Goal: Task Accomplishment & Management: Manage account settings

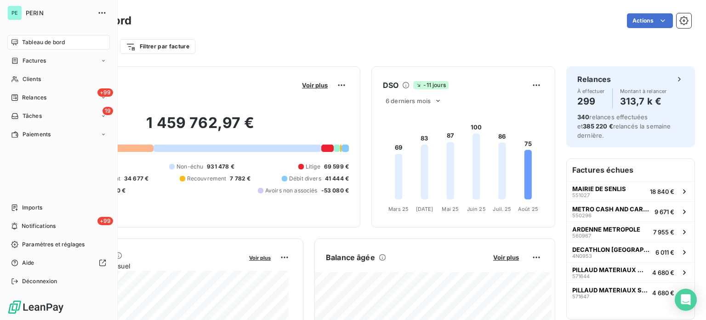
drag, startPoint x: 70, startPoint y: 40, endPoint x: 85, endPoint y: 36, distance: 15.4
click at [70, 40] on div "Tableau de bord" at bounding box center [58, 42] width 103 height 15
click at [43, 77] on div "Clients" at bounding box center [58, 79] width 103 height 15
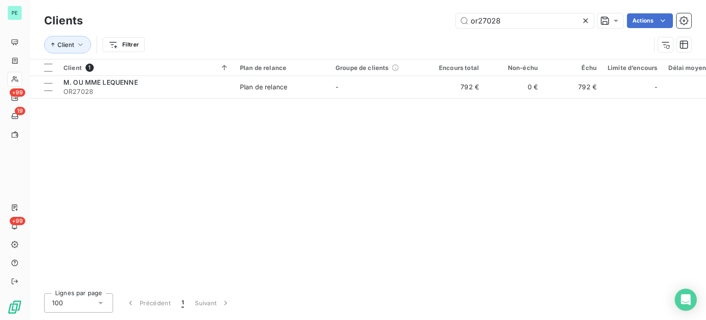
drag, startPoint x: 512, startPoint y: 22, endPoint x: 424, endPoint y: 18, distance: 87.4
click at [424, 18] on div "or27028 Actions" at bounding box center [393, 20] width 598 height 15
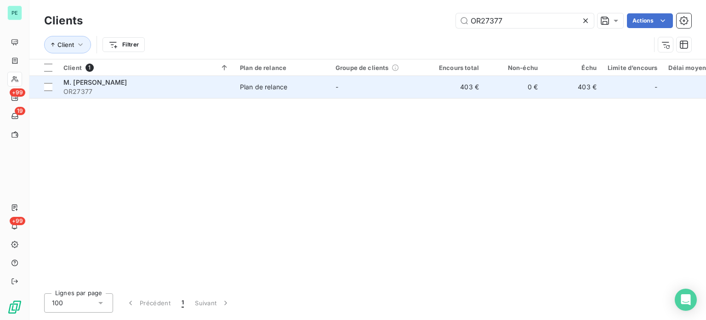
type input "OR27377"
click at [432, 85] on td "403 €" at bounding box center [455, 87] width 59 height 22
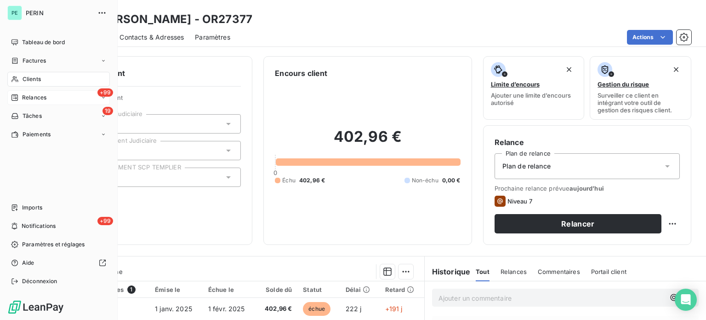
click at [33, 97] on span "Relances" at bounding box center [34, 97] width 24 height 8
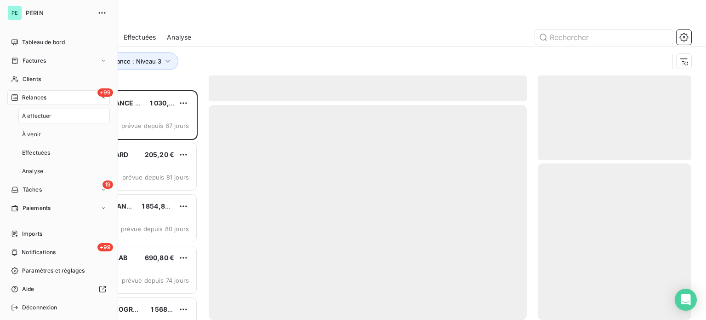
scroll to position [223, 146]
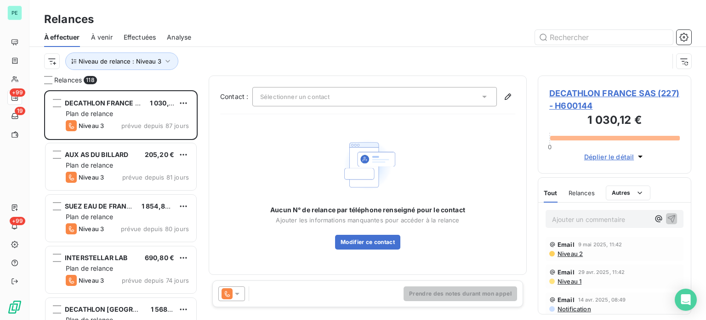
click at [131, 33] on span "Effectuées" at bounding box center [140, 37] width 33 height 9
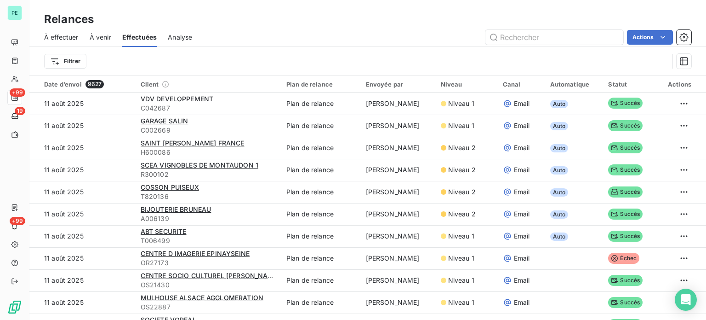
click at [48, 34] on span "À effectuer" at bounding box center [61, 37] width 34 height 9
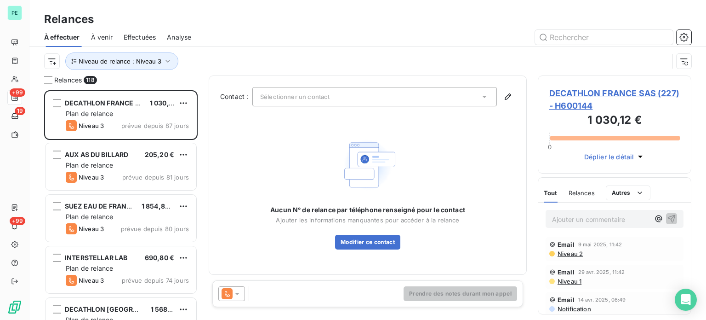
scroll to position [223, 146]
click at [685, 40] on icon "button" at bounding box center [684, 37] width 9 height 9
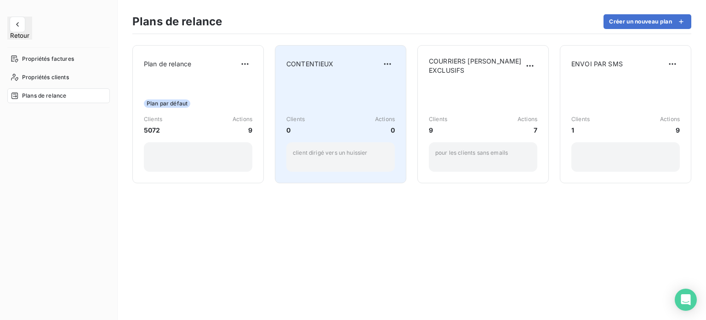
click at [331, 89] on div "Clients 0 Actions 0 client dirigé vers un huissier" at bounding box center [340, 125] width 109 height 93
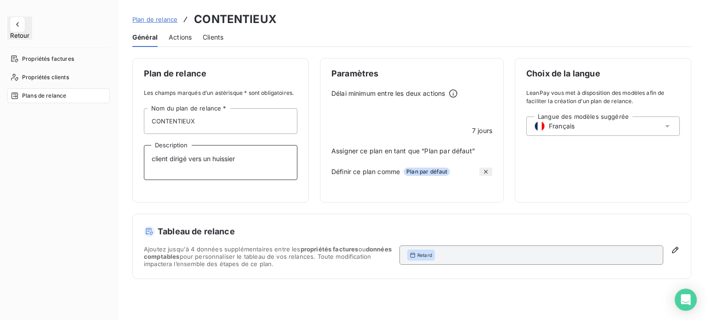
click at [243, 158] on textarea "client dirigé vers un huissier" at bounding box center [221, 162] width 154 height 35
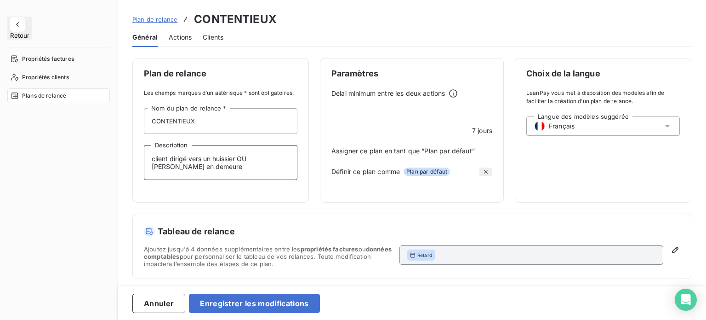
type textarea "client dirigé vers un huissier OU [PERSON_NAME] en demeure"
click at [278, 218] on div "Plan de relance Les champs marqués d’un astérisque * sont obligatoires. CONTENT…" at bounding box center [411, 168] width 559 height 221
click at [186, 40] on span "Actions" at bounding box center [180, 37] width 23 height 9
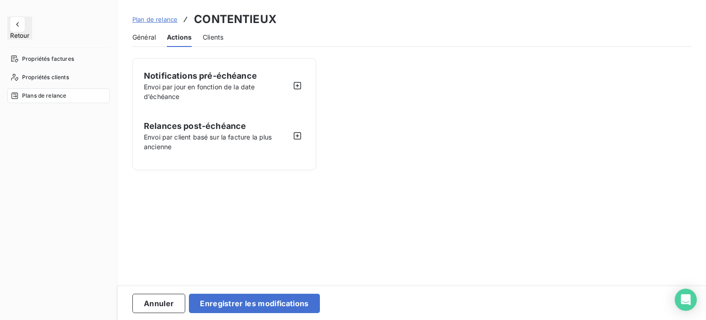
click at [208, 37] on span "Clients" at bounding box center [213, 37] width 21 height 9
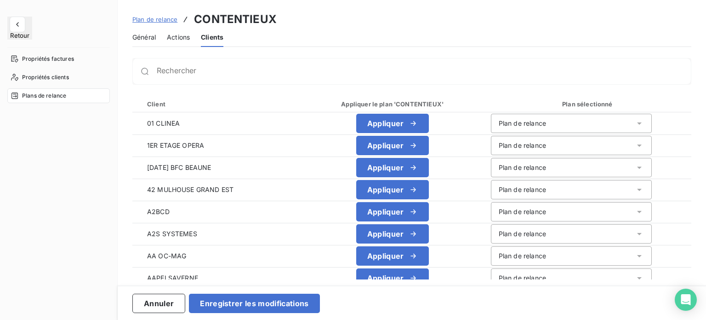
click at [154, 18] on span "Plan de relance" at bounding box center [154, 19] width 45 height 7
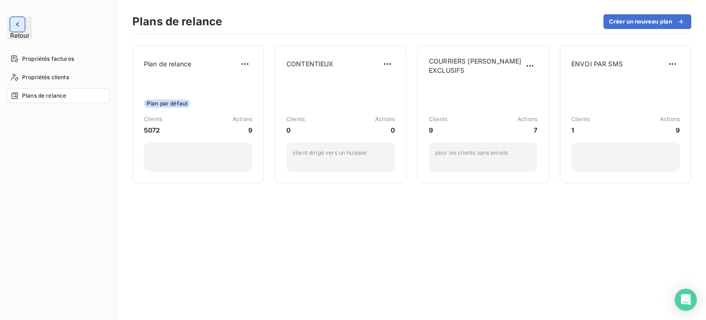
click at [20, 25] on icon "button" at bounding box center [17, 24] width 9 height 9
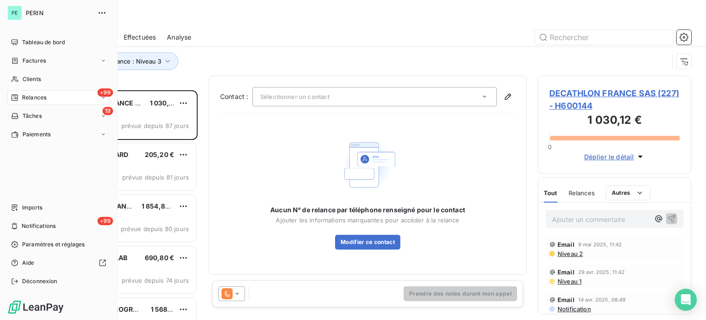
scroll to position [223, 146]
click at [36, 116] on span "Tâches" at bounding box center [32, 116] width 19 height 8
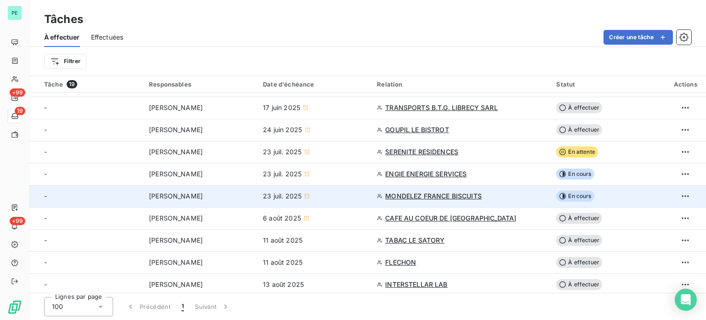
scroll to position [219, 0]
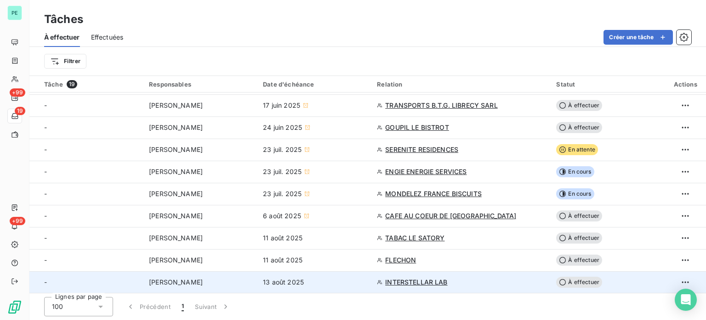
click at [444, 280] on span "INTERSTELLAR LAB" at bounding box center [416, 281] width 62 height 9
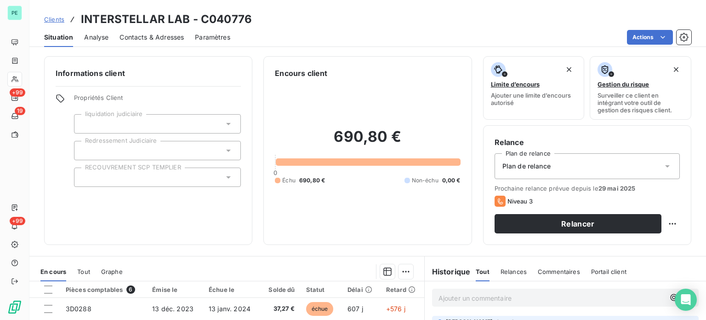
click at [550, 175] on div "Plan de relance" at bounding box center [587, 166] width 185 height 26
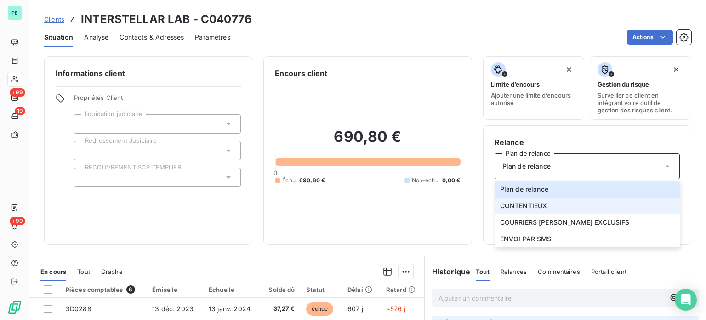
click at [545, 200] on li "CONTENTIEUX" at bounding box center [587, 205] width 185 height 17
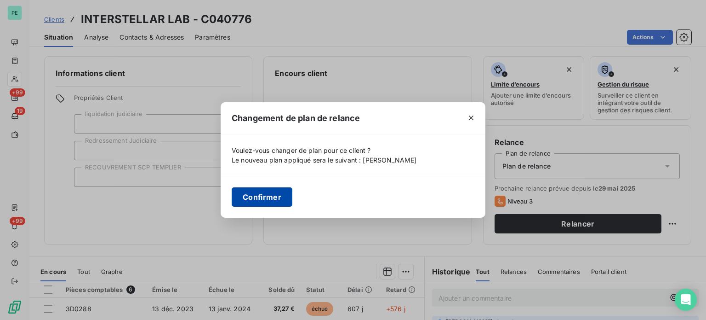
click at [253, 198] on button "Confirmer" at bounding box center [262, 196] width 61 height 19
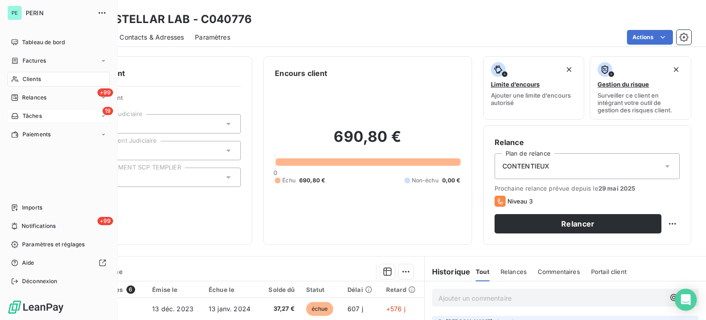
click at [30, 114] on span "Tâches" at bounding box center [32, 116] width 19 height 8
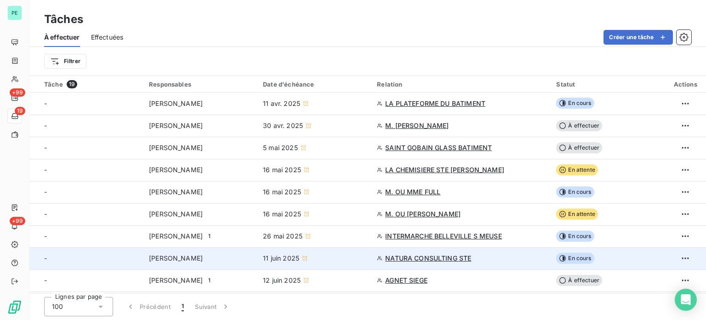
click at [414, 257] on span "NATURA CONSULTING STE" at bounding box center [428, 257] width 86 height 9
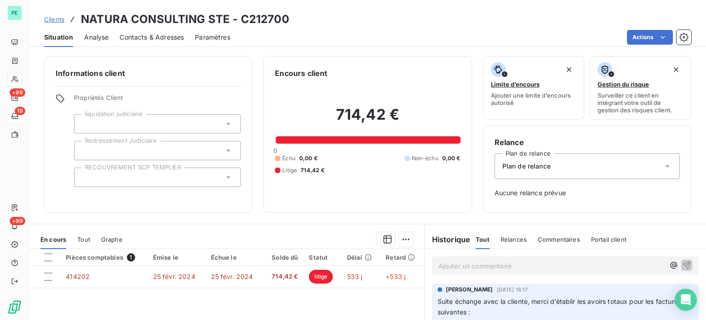
click at [524, 167] on span "Plan de relance" at bounding box center [527, 165] width 48 height 9
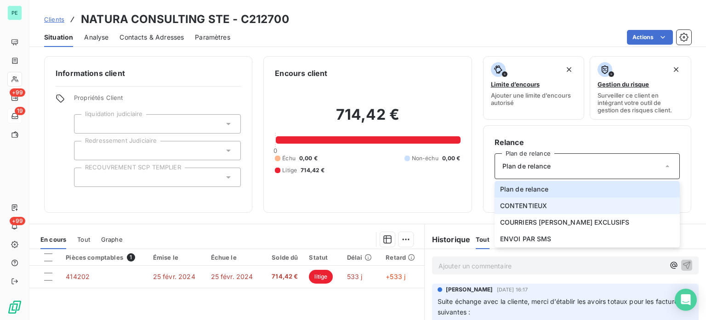
click at [524, 206] on span "CONTENTIEUX" at bounding box center [523, 205] width 47 height 9
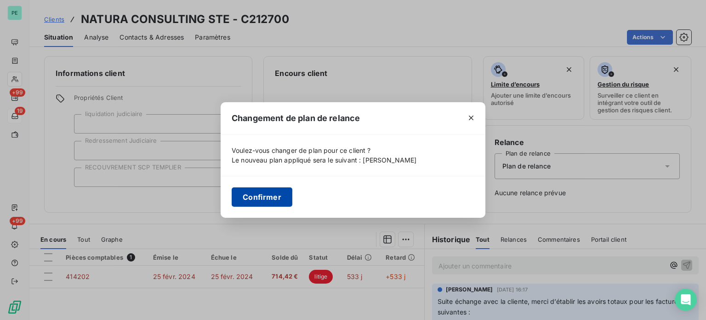
click at [257, 200] on button "Confirmer" at bounding box center [262, 196] width 61 height 19
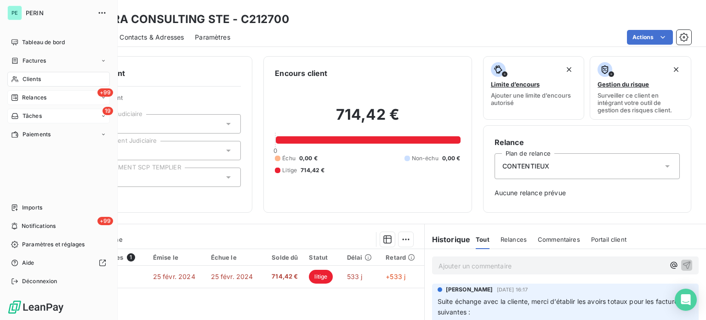
click at [28, 94] on span "Relances" at bounding box center [34, 97] width 24 height 8
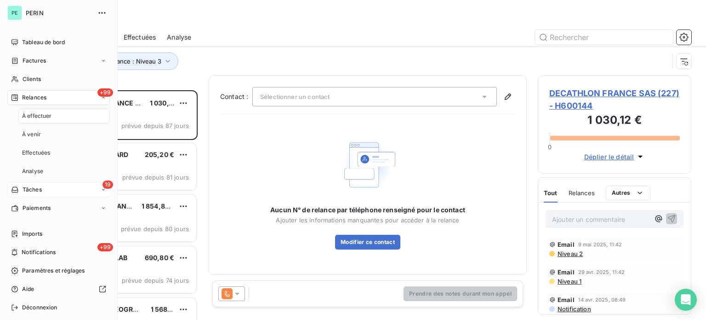
scroll to position [223, 146]
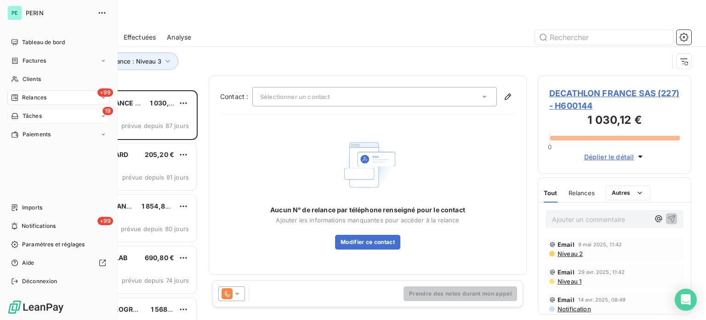
click at [31, 115] on span "Tâches" at bounding box center [32, 116] width 19 height 8
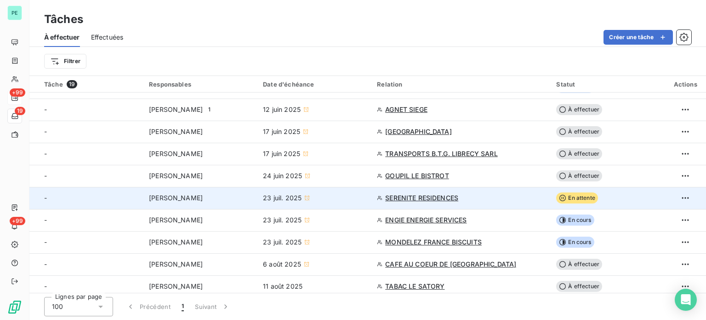
scroll to position [219, 0]
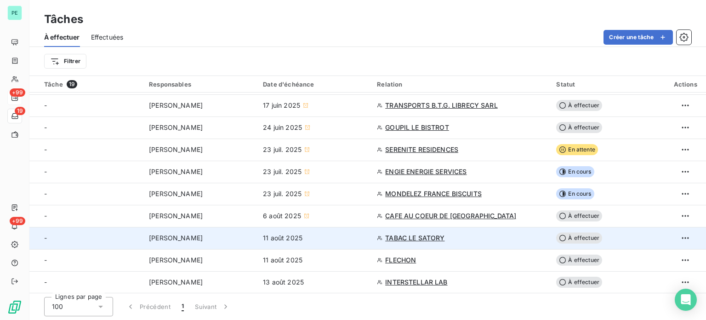
click at [417, 237] on span "TABAC LE SATORY" at bounding box center [414, 237] width 59 height 9
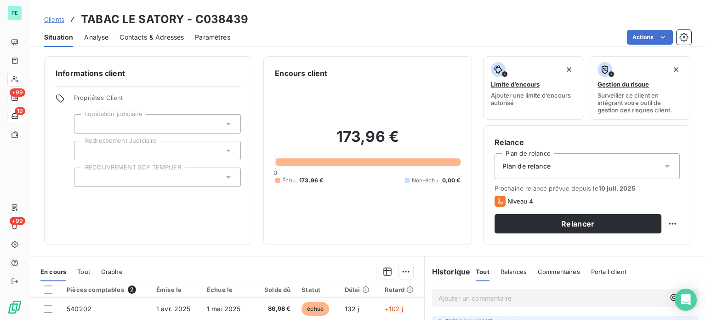
click at [522, 162] on span "Plan de relance" at bounding box center [527, 165] width 48 height 9
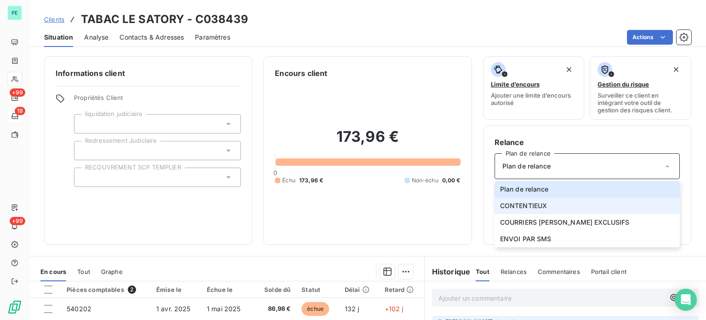
click at [524, 206] on span "CONTENTIEUX" at bounding box center [523, 205] width 47 height 9
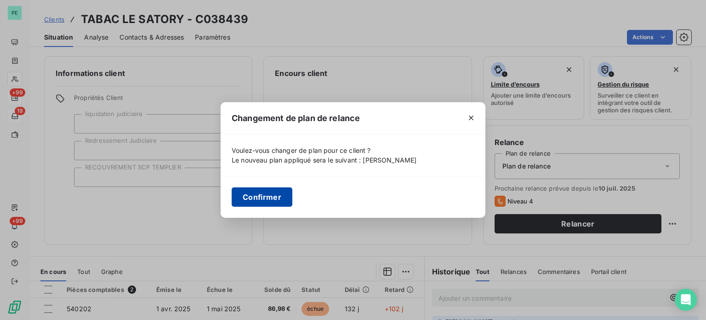
click at [258, 196] on button "Confirmer" at bounding box center [262, 196] width 61 height 19
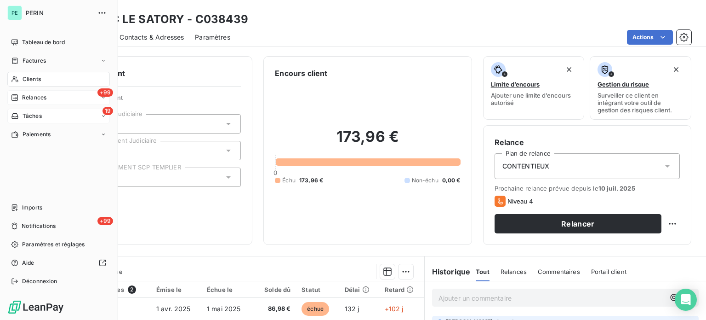
click at [31, 95] on span "Relances" at bounding box center [34, 97] width 24 height 8
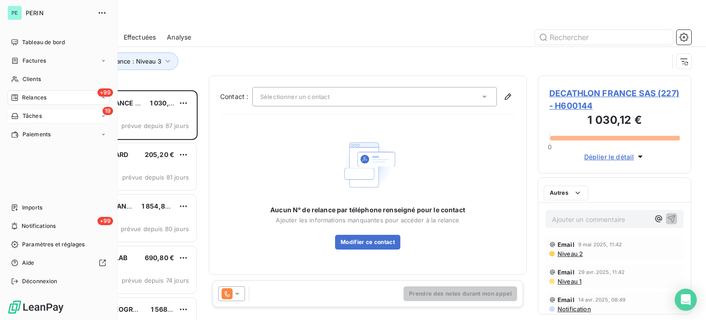
scroll to position [223, 146]
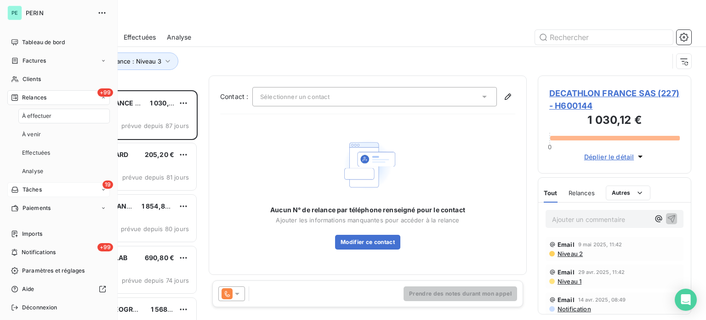
click at [35, 189] on span "Tâches" at bounding box center [32, 189] width 19 height 8
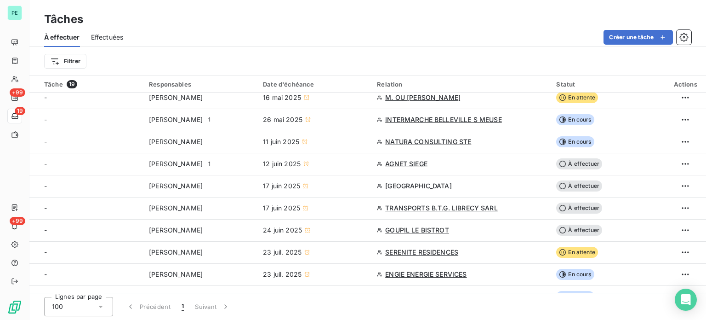
scroll to position [138, 0]
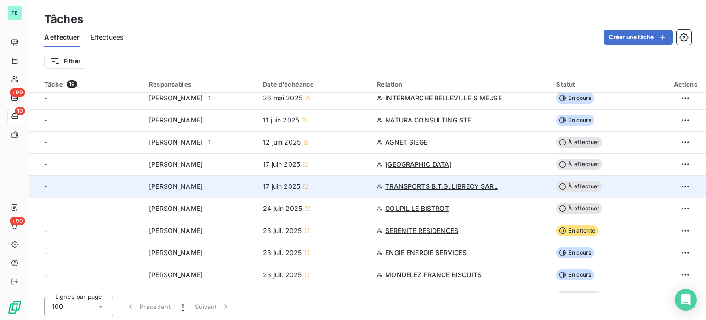
click at [440, 188] on span "TRANSPORTS B.T.G. LIBRECY SARL" at bounding box center [441, 186] width 113 height 9
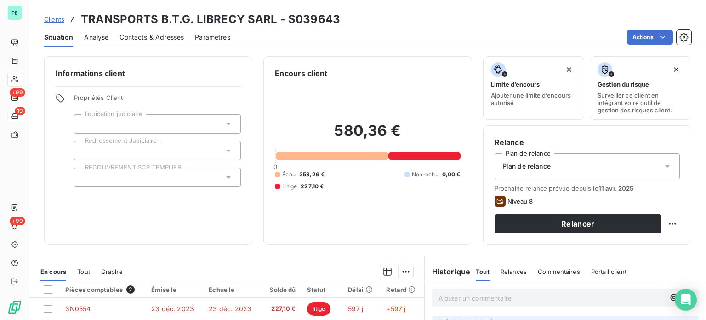
click at [524, 155] on div "Plan de relance" at bounding box center [587, 166] width 185 height 26
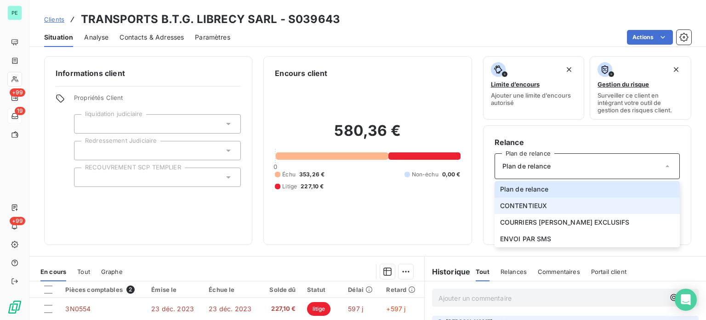
click at [529, 203] on span "CONTENTIEUX" at bounding box center [523, 205] width 47 height 9
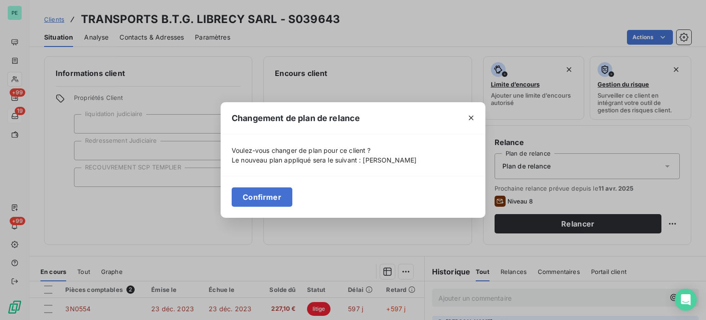
click at [283, 195] on button "Confirmer" at bounding box center [262, 196] width 61 height 19
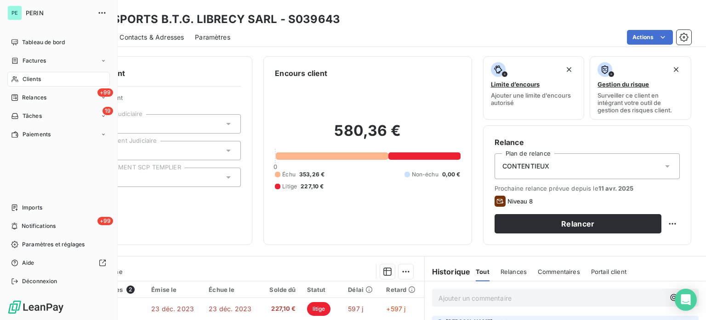
drag, startPoint x: 30, startPoint y: 111, endPoint x: 34, endPoint y: 112, distance: 4.7
click at [30, 111] on div "19 Tâches" at bounding box center [58, 116] width 103 height 15
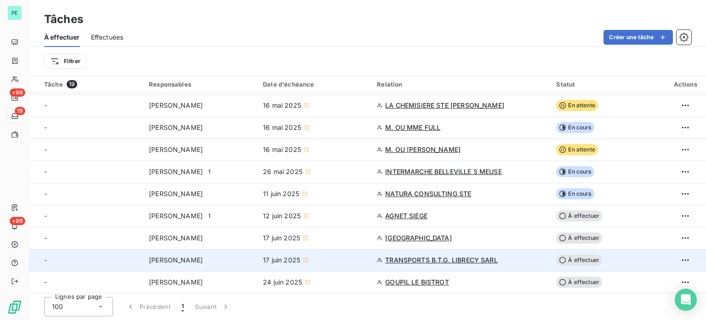
scroll to position [92, 0]
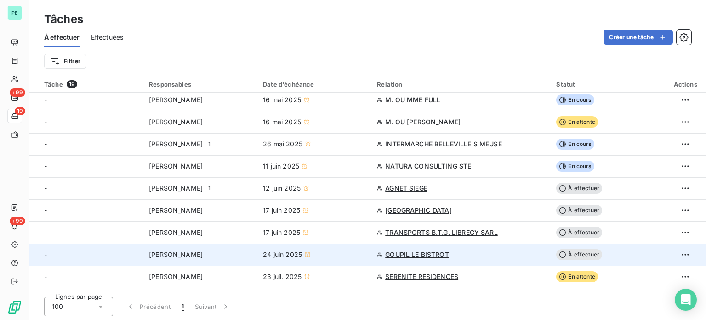
click at [446, 251] on span "GOUPIL LE BISTROT" at bounding box center [417, 254] width 64 height 9
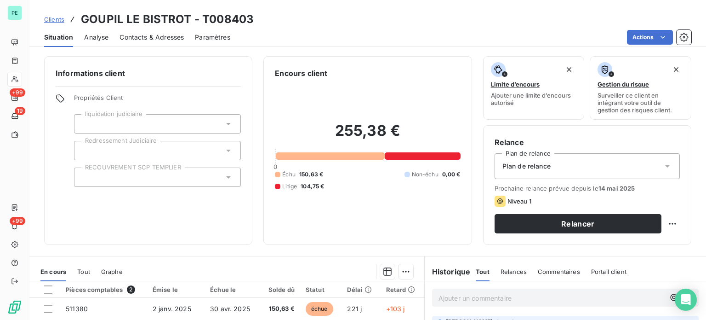
click at [528, 167] on span "Plan de relance" at bounding box center [527, 165] width 48 height 9
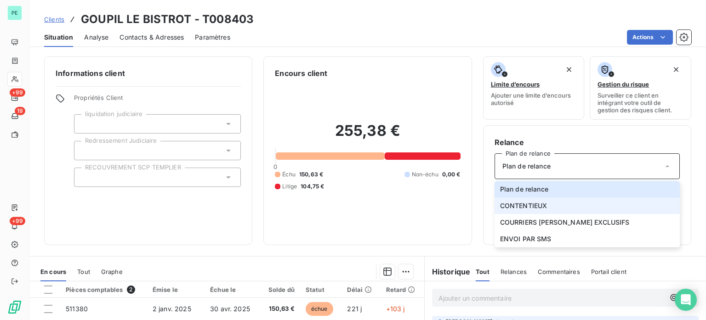
click at [526, 201] on span "CONTENTIEUX" at bounding box center [523, 205] width 47 height 9
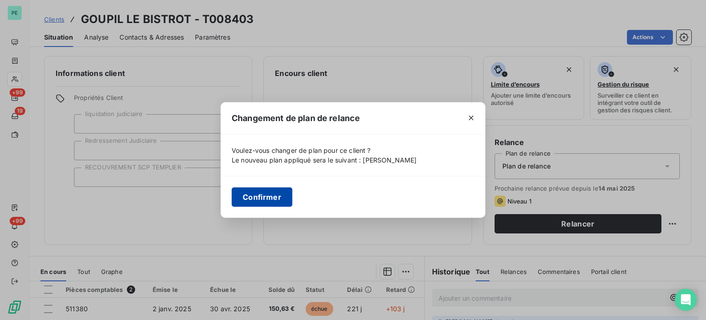
click at [272, 192] on button "Confirmer" at bounding box center [262, 196] width 61 height 19
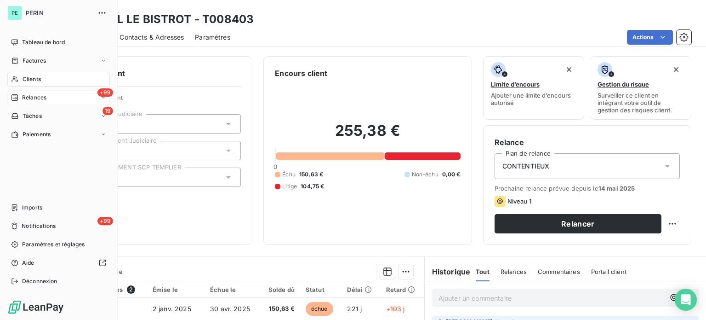
click at [31, 98] on span "Relances" at bounding box center [34, 97] width 24 height 8
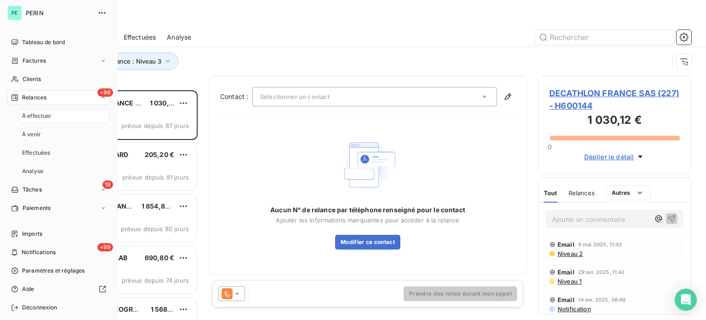
scroll to position [223, 146]
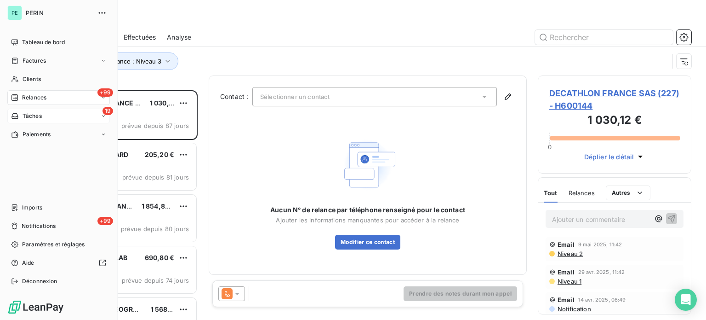
click at [42, 115] on div "19 Tâches" at bounding box center [58, 116] width 103 height 15
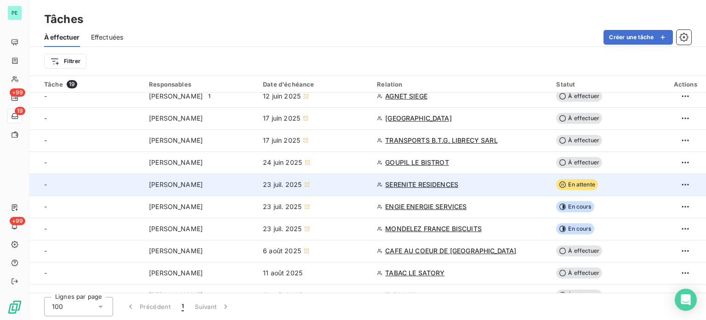
scroll to position [219, 0]
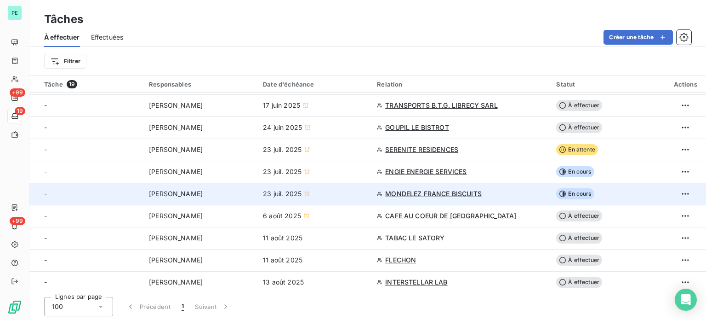
click at [440, 189] on span "MONDELEZ FRANCE BISCUITS" at bounding box center [433, 193] width 97 height 9
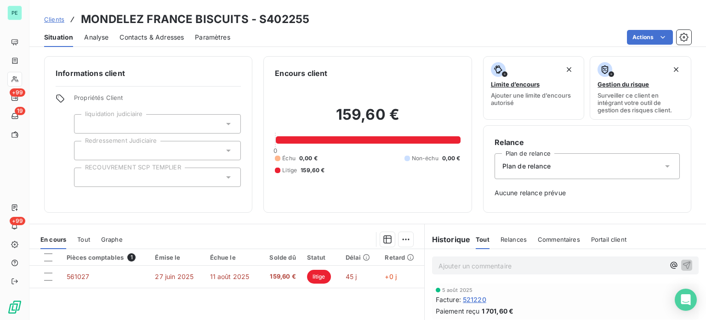
click at [512, 169] on span "Plan de relance" at bounding box center [527, 165] width 48 height 9
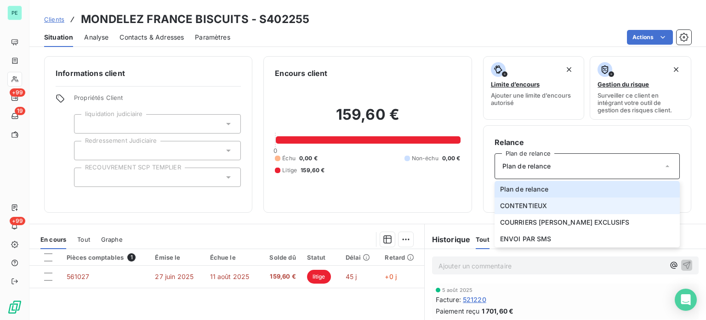
click at [516, 203] on span "CONTENTIEUX" at bounding box center [523, 205] width 47 height 9
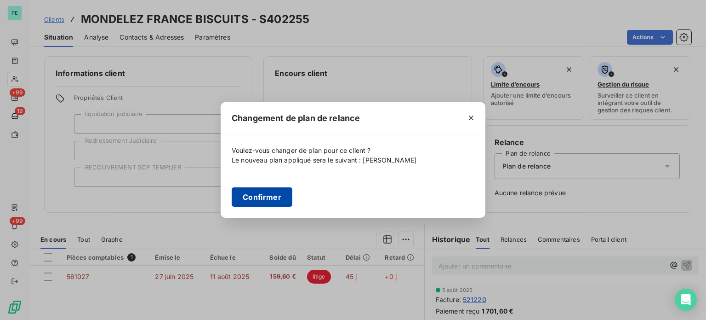
click at [284, 196] on button "Confirmer" at bounding box center [262, 196] width 61 height 19
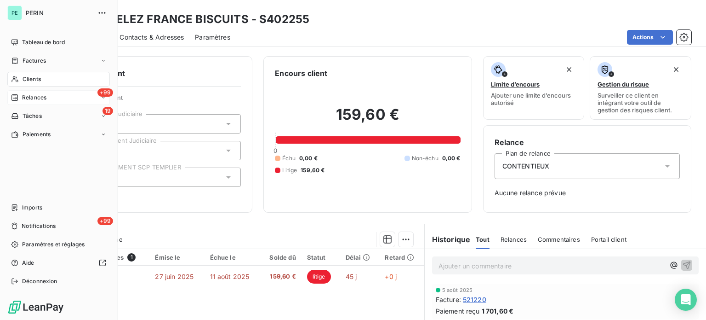
click at [32, 95] on span "Relances" at bounding box center [34, 97] width 24 height 8
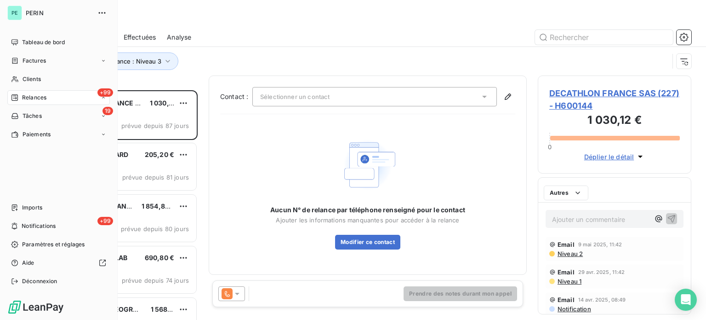
scroll to position [223, 146]
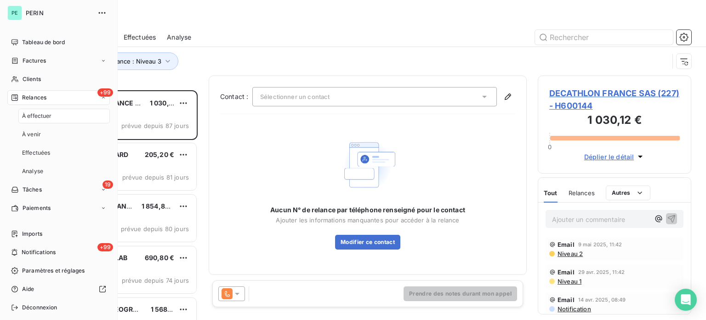
click at [31, 187] on span "Tâches" at bounding box center [32, 189] width 19 height 8
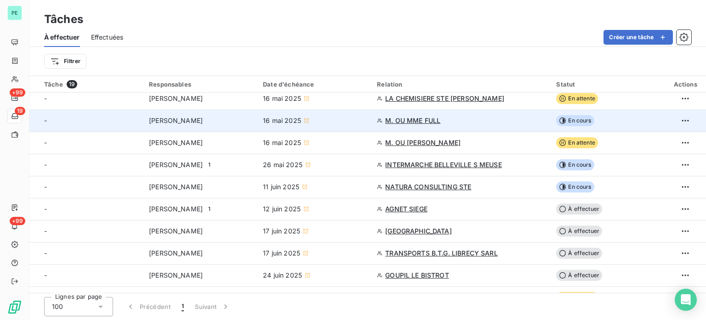
scroll to position [92, 0]
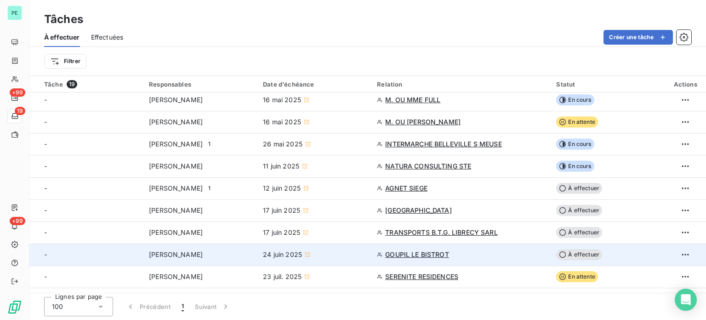
click at [441, 253] on span "GOUPIL LE BISTROT" at bounding box center [417, 254] width 64 height 9
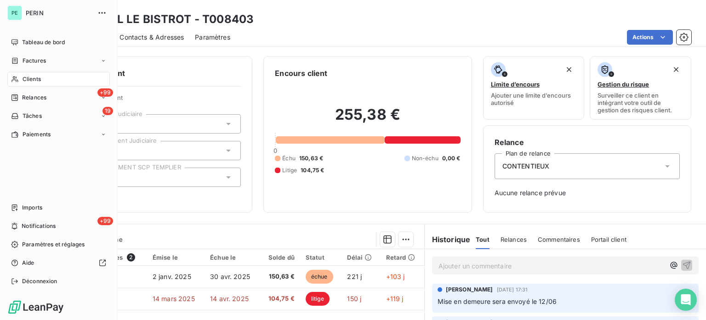
click at [37, 113] on span "Tâches" at bounding box center [32, 116] width 19 height 8
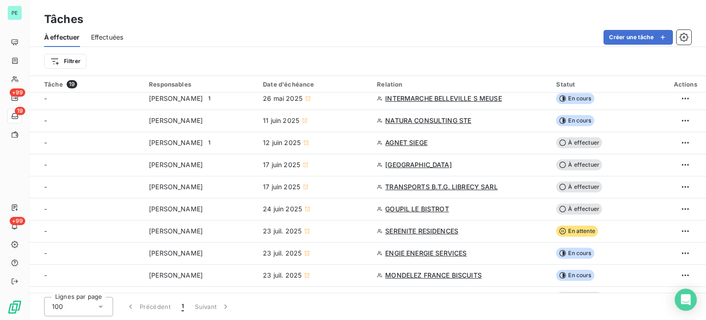
scroll to position [138, 0]
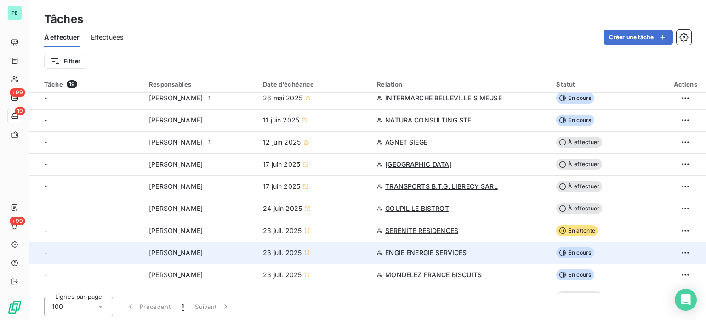
click at [418, 252] on span "ENGIE ENERGIE SERVICES" at bounding box center [425, 252] width 81 height 9
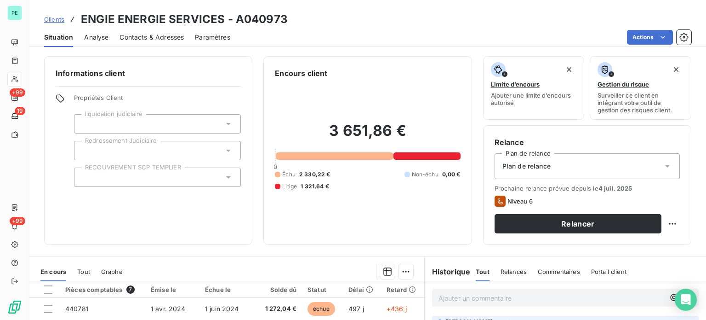
click at [515, 169] on span "Plan de relance" at bounding box center [527, 165] width 48 height 9
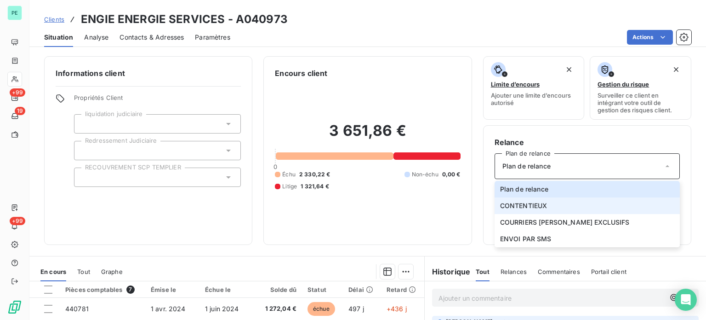
click at [517, 209] on span "CONTENTIEUX" at bounding box center [523, 205] width 47 height 9
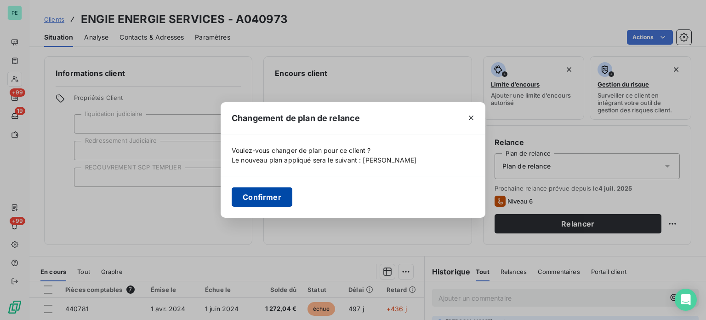
click at [273, 196] on button "Confirmer" at bounding box center [262, 196] width 61 height 19
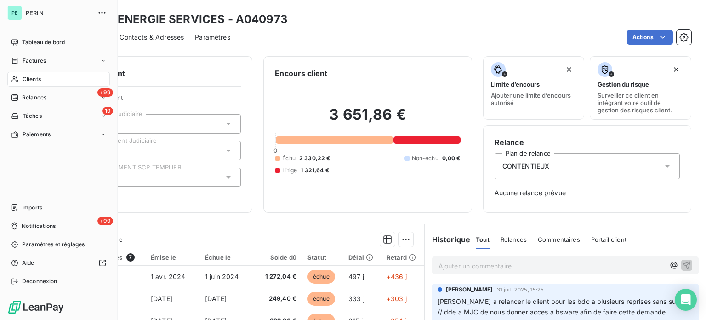
click at [37, 114] on span "Tâches" at bounding box center [32, 116] width 19 height 8
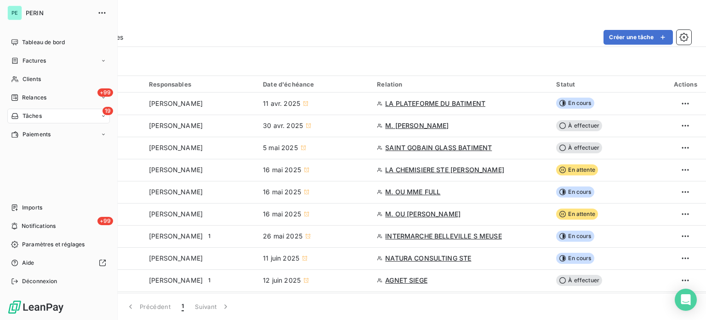
click at [34, 114] on span "Tâches" at bounding box center [32, 116] width 19 height 8
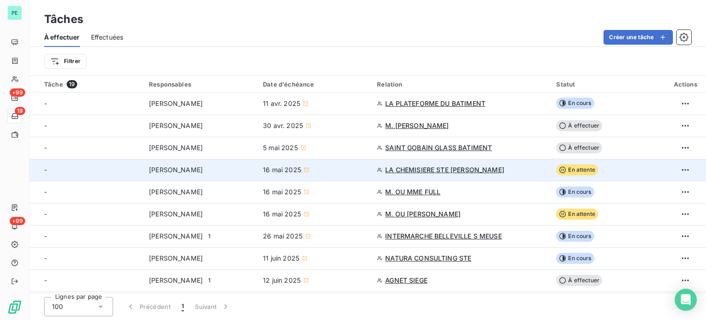
click at [452, 169] on span "LA CHEMISIERE STE [PERSON_NAME]" at bounding box center [444, 169] width 119 height 9
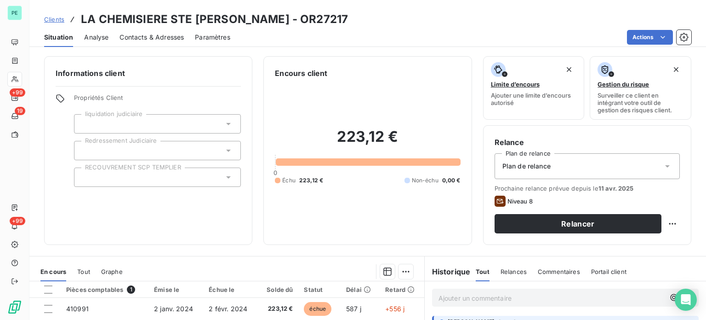
click at [524, 166] on span "Plan de relance" at bounding box center [527, 165] width 48 height 9
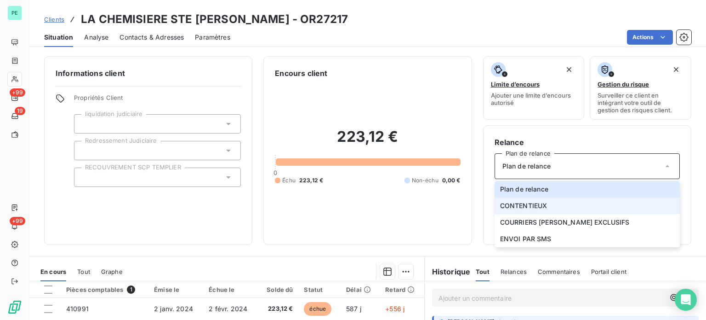
click at [529, 201] on span "CONTENTIEUX" at bounding box center [523, 205] width 47 height 9
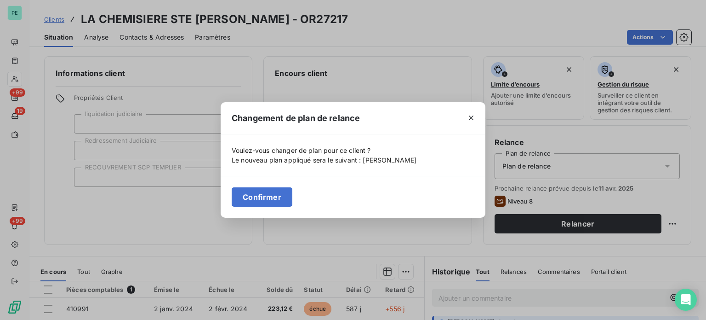
drag, startPoint x: 276, startPoint y: 199, endPoint x: 283, endPoint y: 200, distance: 7.4
click at [278, 200] on button "Confirmer" at bounding box center [262, 196] width 61 height 19
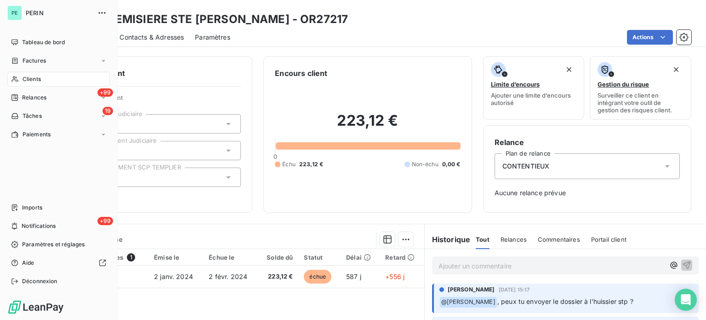
drag, startPoint x: 37, startPoint y: 114, endPoint x: 47, endPoint y: 117, distance: 11.2
click at [37, 114] on span "Tâches" at bounding box center [32, 116] width 19 height 8
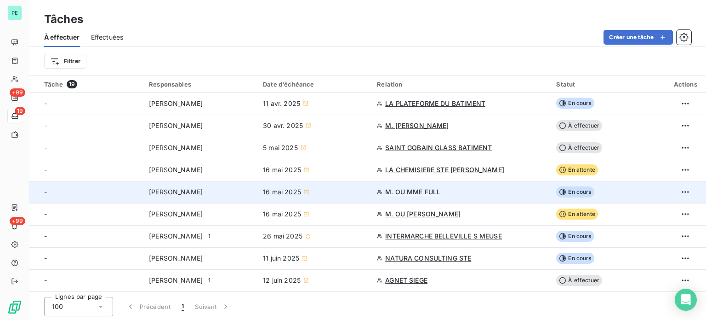
click at [441, 191] on span "M. OU MME FULL" at bounding box center [412, 191] width 55 height 9
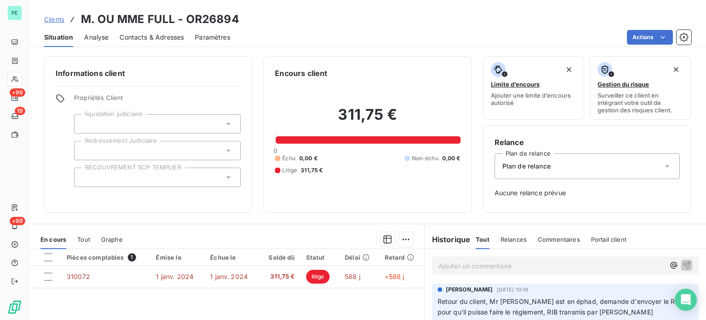
click at [541, 166] on span "Plan de relance" at bounding box center [527, 165] width 48 height 9
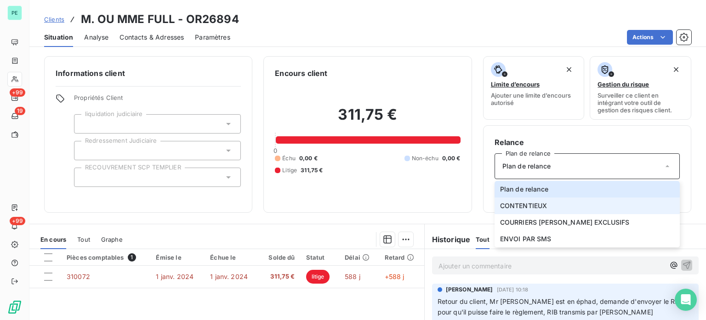
click at [538, 202] on span "CONTENTIEUX" at bounding box center [523, 205] width 47 height 9
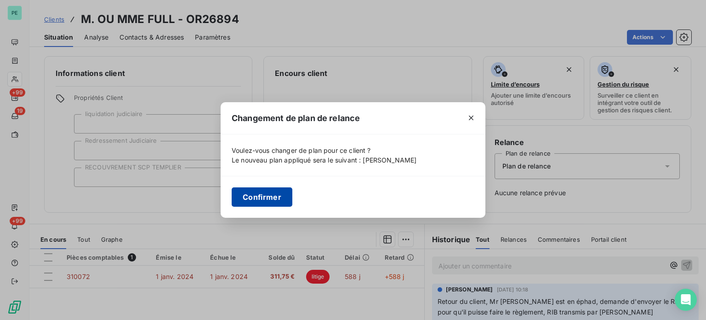
click at [261, 204] on button "Confirmer" at bounding box center [262, 196] width 61 height 19
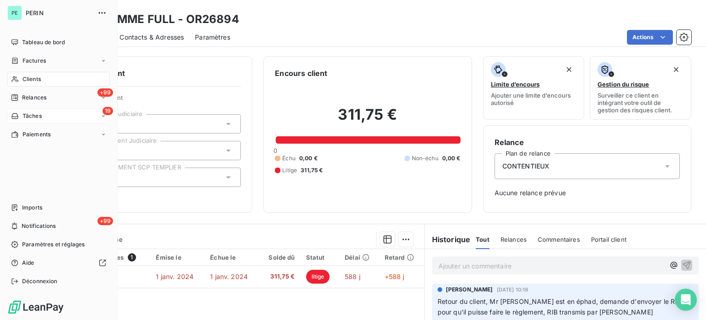
click at [39, 115] on span "Tâches" at bounding box center [32, 116] width 19 height 8
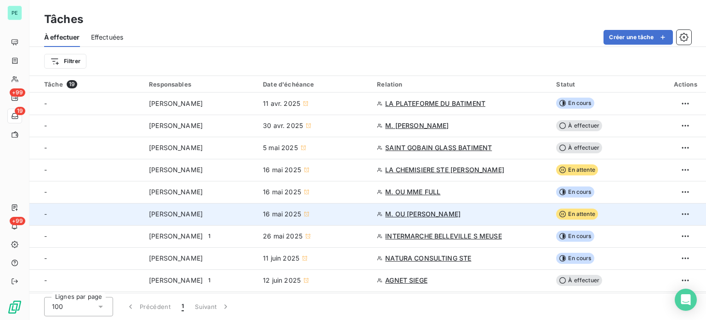
click at [449, 217] on span "M. OU [PERSON_NAME]" at bounding box center [422, 213] width 75 height 9
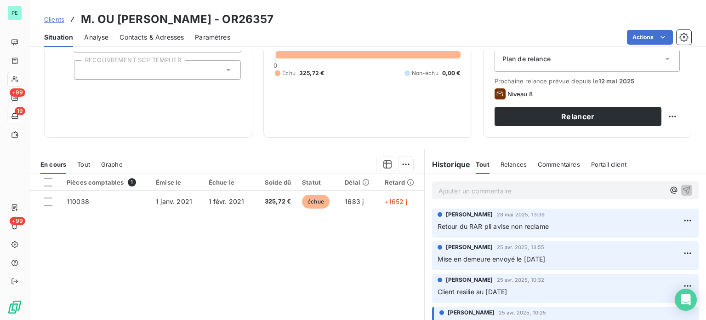
scroll to position [92, 0]
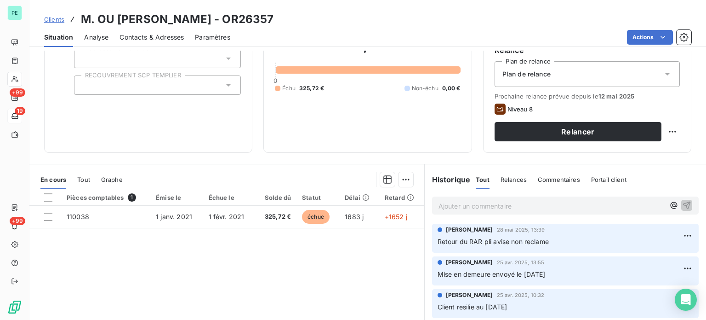
click at [530, 79] on div "Plan de relance" at bounding box center [587, 74] width 185 height 26
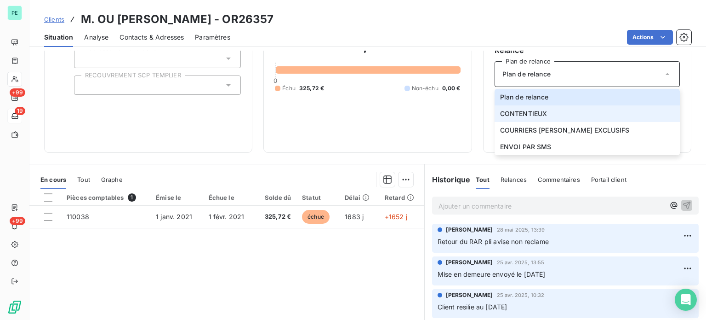
click at [528, 114] on span "CONTENTIEUX" at bounding box center [523, 113] width 47 height 9
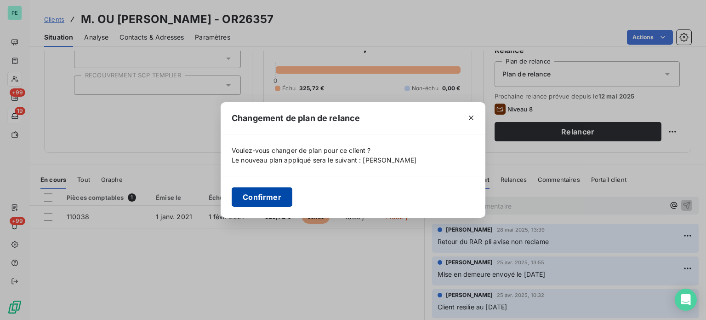
click at [264, 196] on button "Confirmer" at bounding box center [262, 196] width 61 height 19
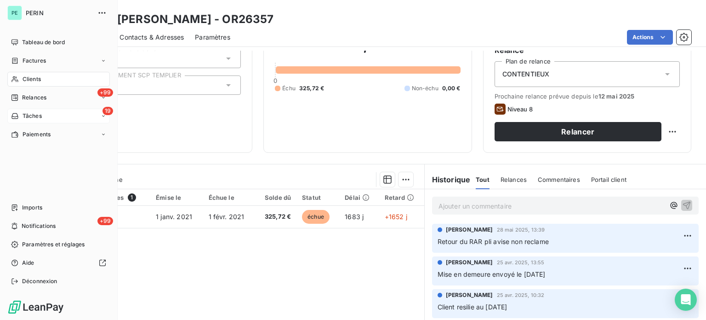
click at [33, 115] on span "Tâches" at bounding box center [32, 116] width 19 height 8
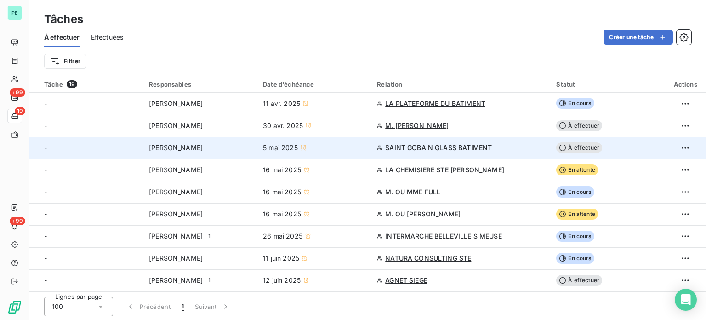
scroll to position [46, 0]
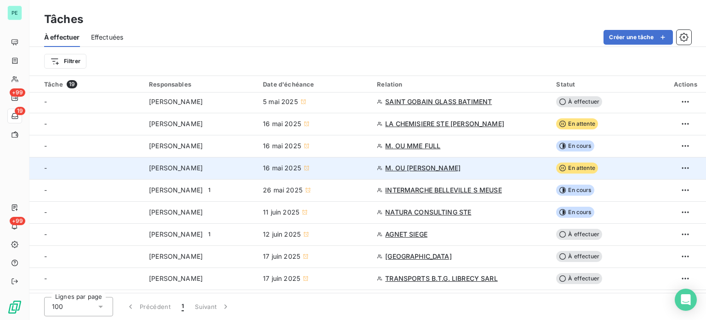
click at [436, 164] on span "M. OU [PERSON_NAME]" at bounding box center [422, 167] width 75 height 9
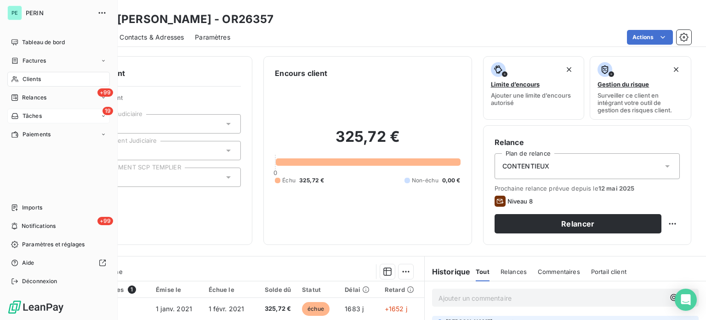
click at [33, 114] on span "Tâches" at bounding box center [32, 116] width 19 height 8
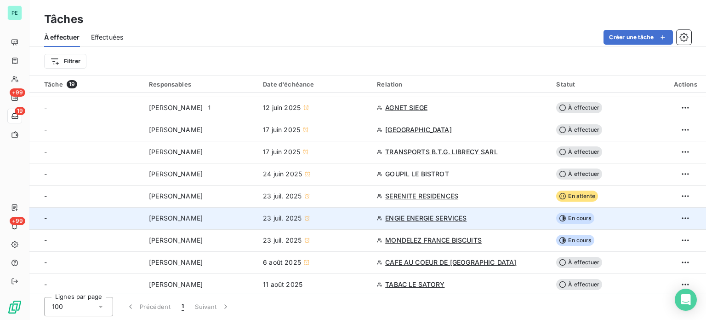
scroll to position [219, 0]
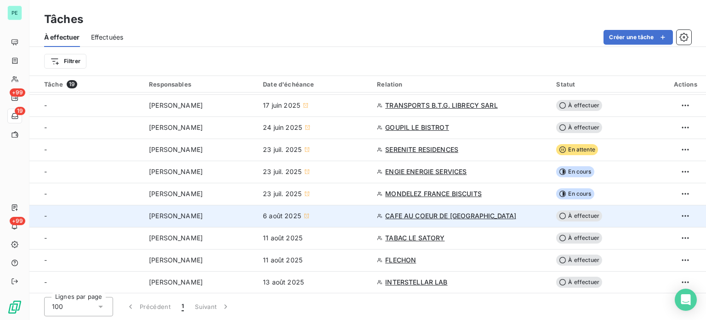
click at [443, 212] on span "CAFE AU COEUR DE [GEOGRAPHIC_DATA]" at bounding box center [450, 215] width 131 height 9
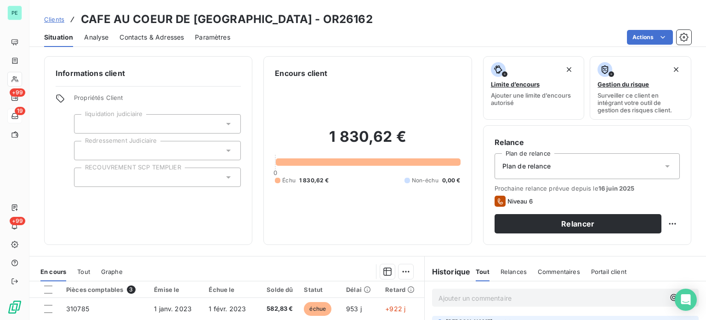
click at [515, 169] on span "Plan de relance" at bounding box center [527, 165] width 48 height 9
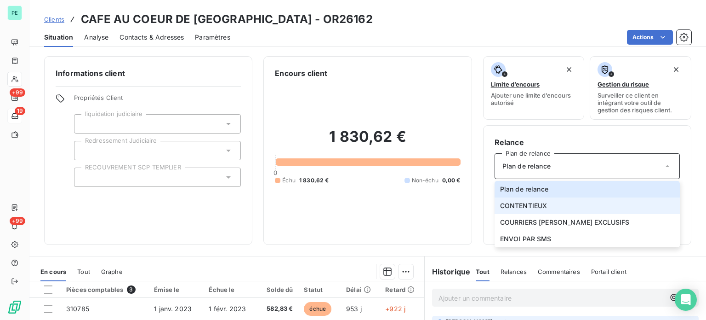
click at [522, 206] on span "CONTENTIEUX" at bounding box center [523, 205] width 47 height 9
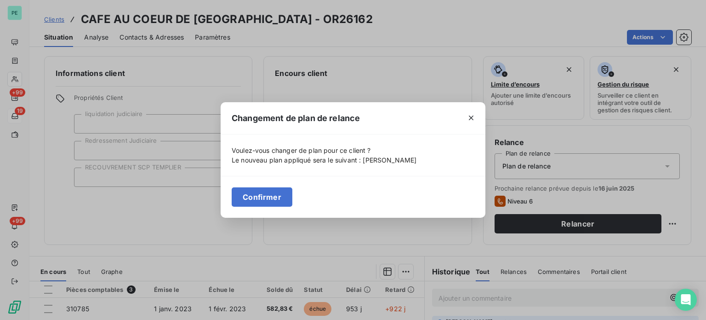
drag, startPoint x: 273, startPoint y: 195, endPoint x: 242, endPoint y: 190, distance: 30.7
click at [272, 195] on button "Confirmer" at bounding box center [262, 196] width 61 height 19
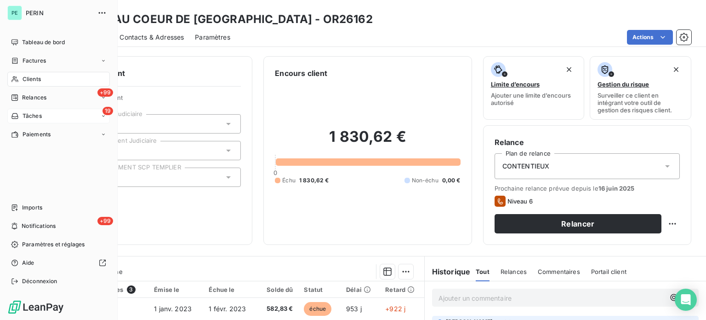
click at [31, 115] on span "Tâches" at bounding box center [32, 116] width 19 height 8
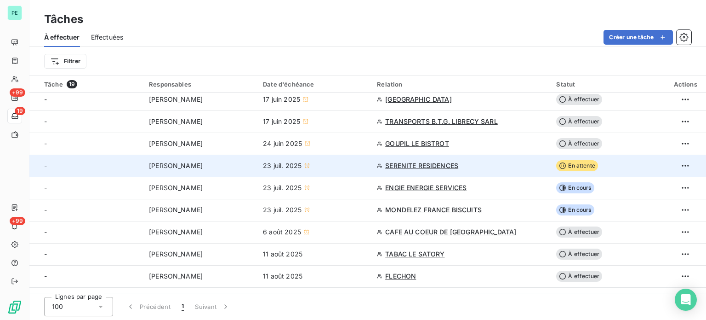
scroll to position [219, 0]
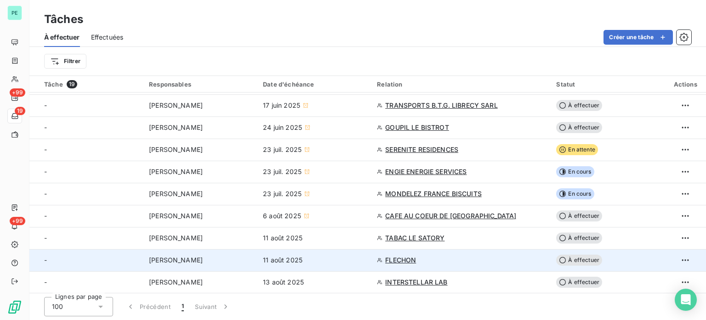
click at [411, 256] on span "FLECHON" at bounding box center [400, 259] width 31 height 9
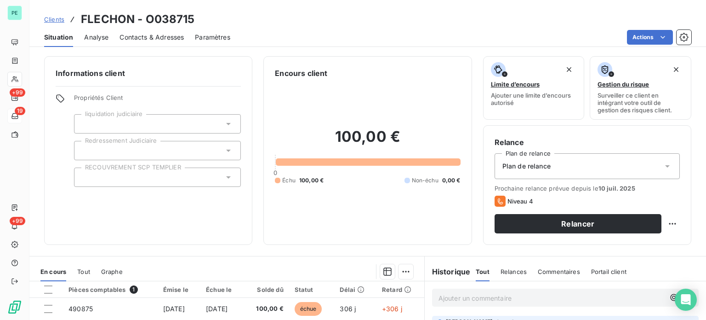
click at [515, 172] on div "Plan de relance" at bounding box center [587, 166] width 185 height 26
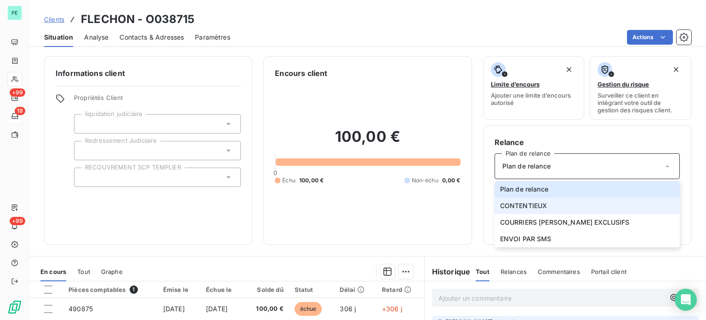
click at [516, 208] on span "CONTENTIEUX" at bounding box center [523, 205] width 47 height 9
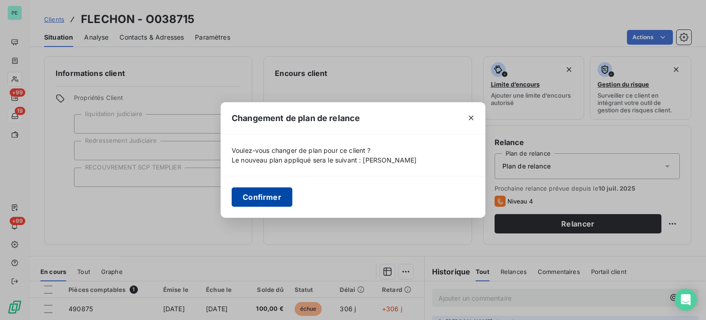
click at [268, 195] on button "Confirmer" at bounding box center [262, 196] width 61 height 19
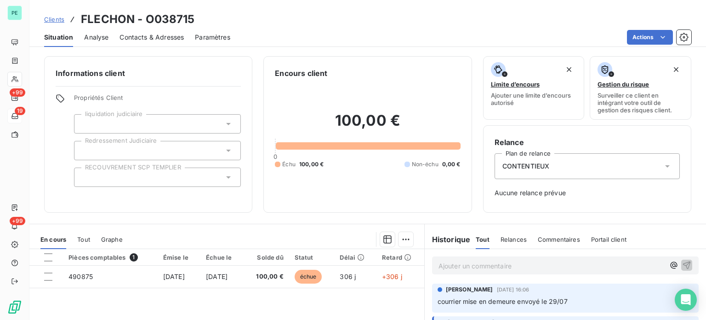
click at [360, 202] on div "Encours client 100,00 € 0 Échu 100,00 € Non-échu 0,00 €" at bounding box center [367, 134] width 208 height 156
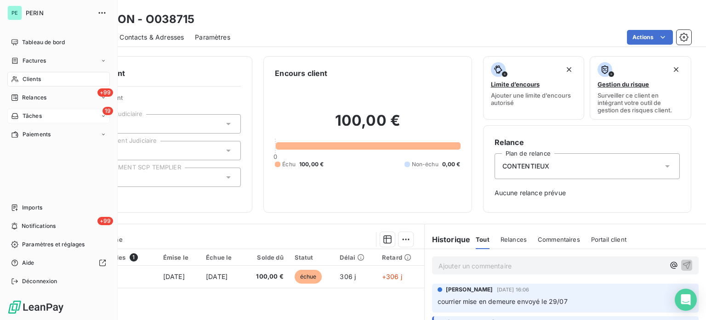
click at [32, 114] on span "Tâches" at bounding box center [32, 116] width 19 height 8
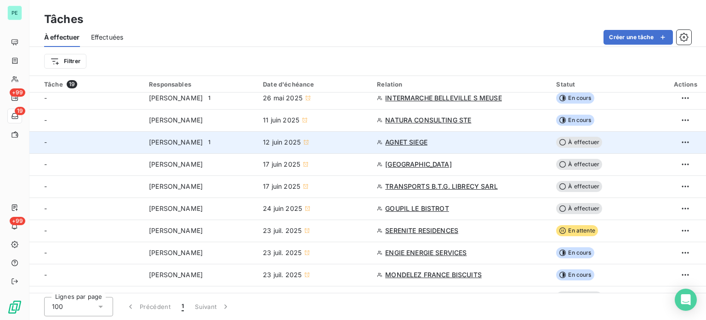
scroll to position [184, 0]
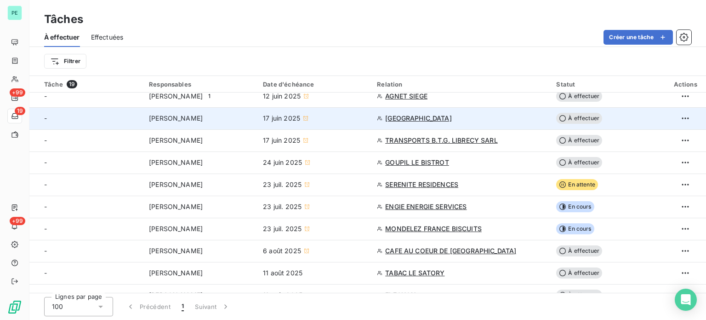
click at [412, 118] on span "[GEOGRAPHIC_DATA]" at bounding box center [418, 118] width 67 height 9
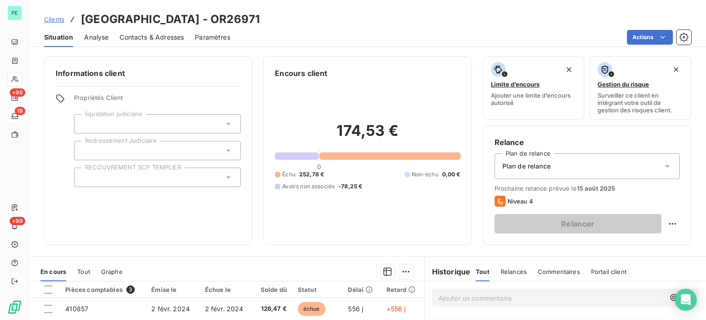
click at [526, 163] on span "Plan de relance" at bounding box center [527, 165] width 48 height 9
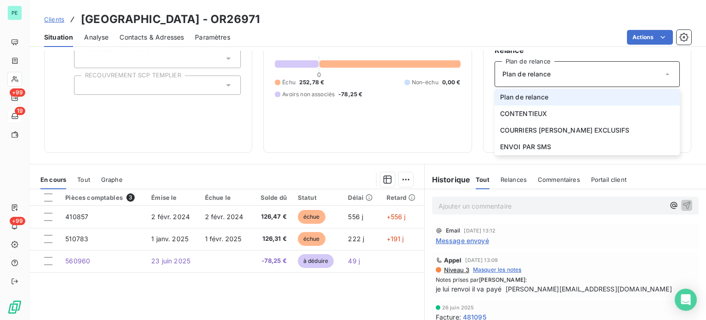
scroll to position [138, 0]
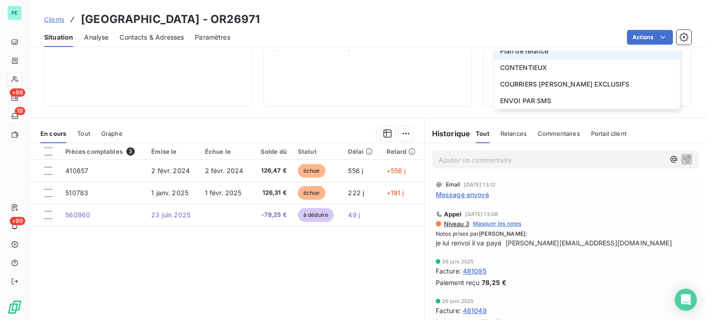
click at [442, 81] on div "174,53 € 0 Échu 252,78 € Non-échu 0,00 € Avoirs non associés -78,25 €" at bounding box center [367, 18] width 185 height 155
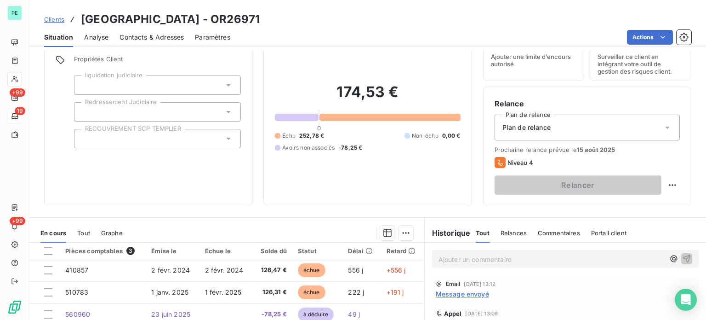
scroll to position [92, 0]
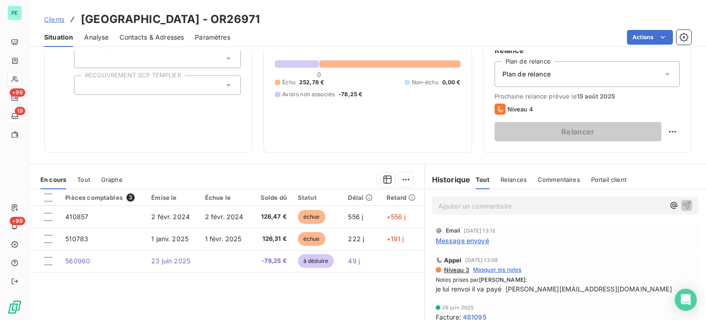
click at [468, 211] on p "Ajouter un commentaire ﻿" at bounding box center [552, 205] width 226 height 11
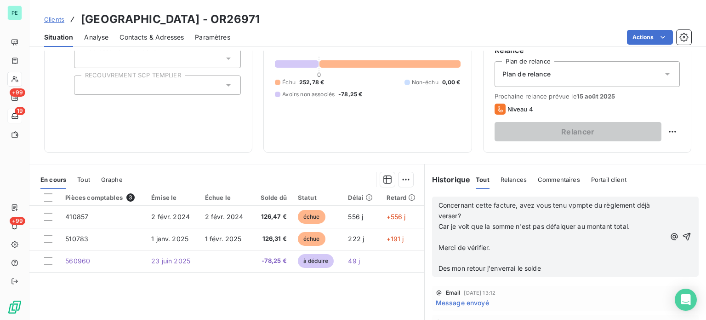
click at [463, 255] on p "﻿" at bounding box center [552, 257] width 227 height 11
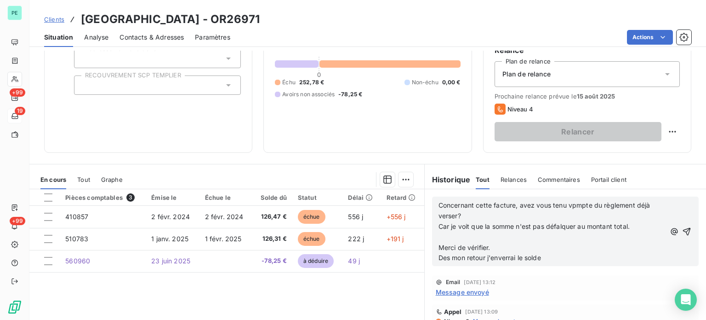
click at [463, 229] on p "Car je voit que la somme n'est pas défalquer au montant total." at bounding box center [552, 226] width 227 height 11
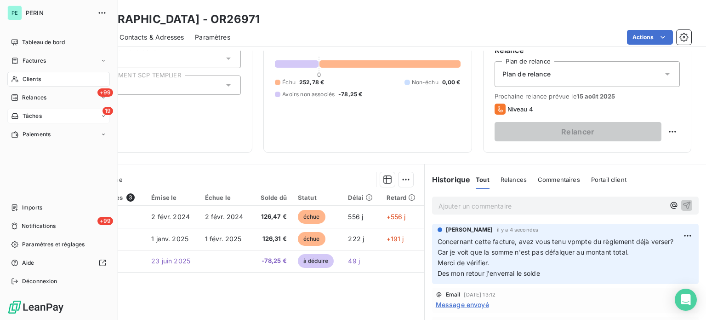
click at [33, 116] on span "Tâches" at bounding box center [32, 116] width 19 height 8
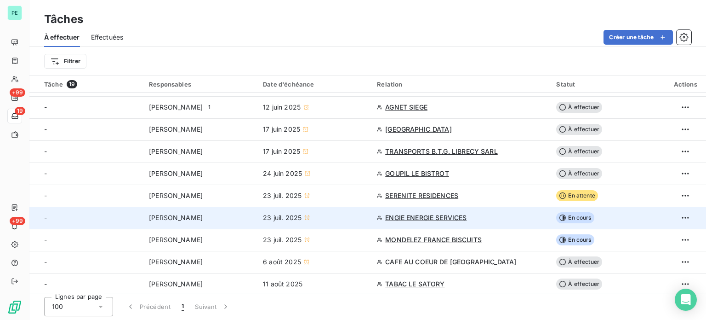
scroll to position [127, 0]
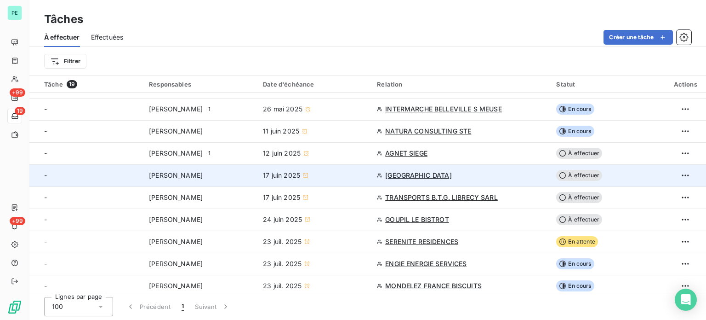
click at [573, 174] on span "À effectuer" at bounding box center [579, 175] width 46 height 11
type input "[DATE]"
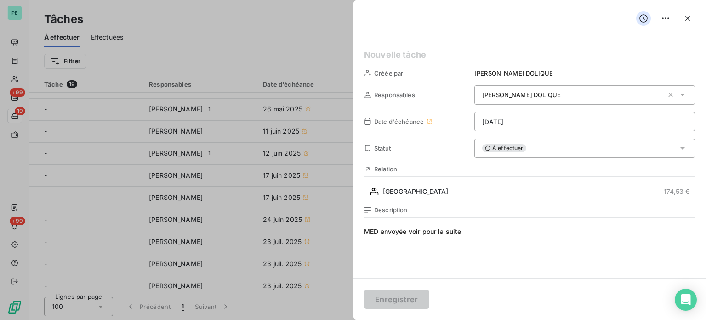
click at [509, 146] on span "À effectuer" at bounding box center [504, 148] width 44 height 8
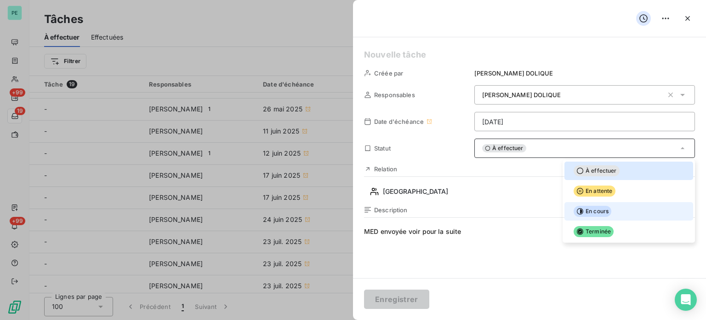
click at [616, 211] on li "En cours" at bounding box center [629, 211] width 129 height 18
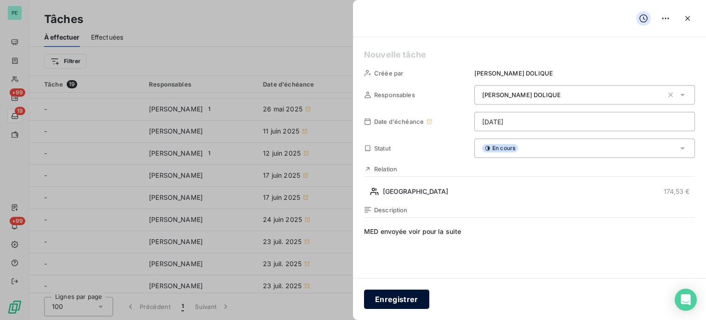
click at [406, 301] on button "Enregistrer" at bounding box center [396, 298] width 65 height 19
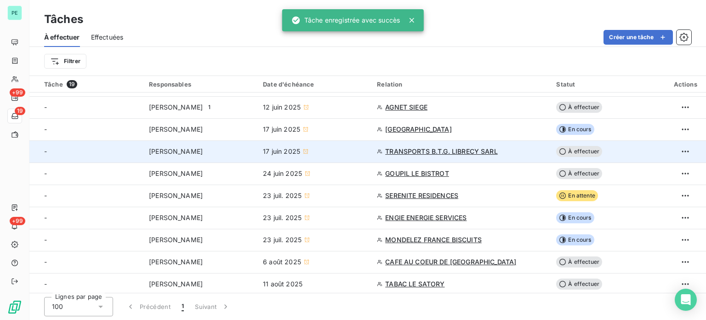
scroll to position [219, 0]
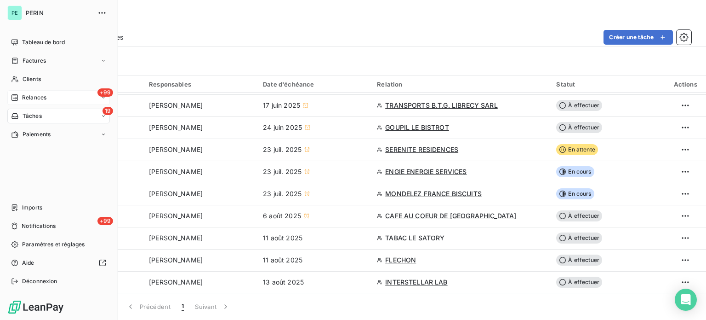
click at [34, 97] on span "Relances" at bounding box center [34, 97] width 24 height 8
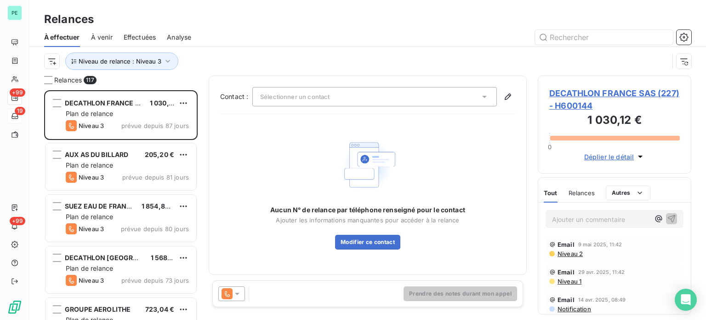
scroll to position [223, 146]
click at [166, 61] on icon "button" at bounding box center [168, 61] width 5 height 3
click at [169, 14] on div "Relances" at bounding box center [367, 19] width 677 height 17
click at [682, 39] on icon "button" at bounding box center [684, 37] width 9 height 9
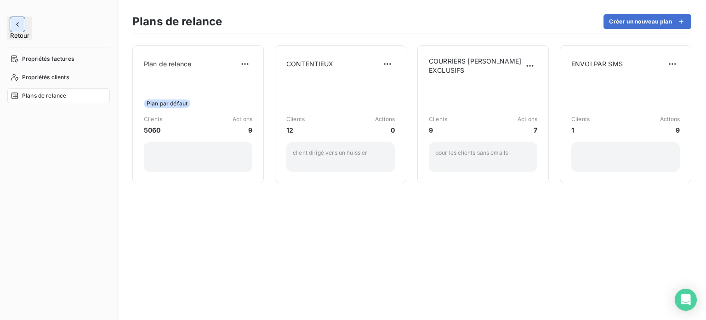
click at [19, 23] on icon "button" at bounding box center [17, 24] width 9 height 9
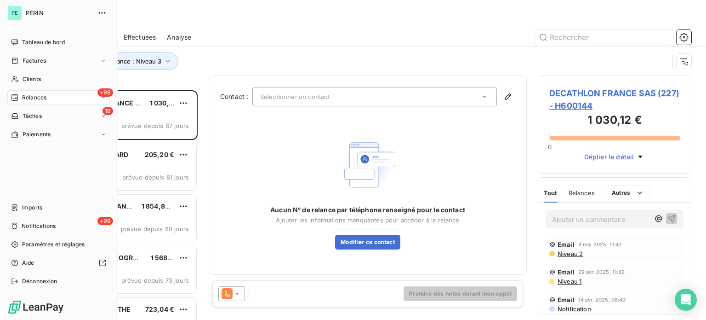
scroll to position [223, 146]
click at [32, 80] on span "Clients" at bounding box center [32, 79] width 18 height 8
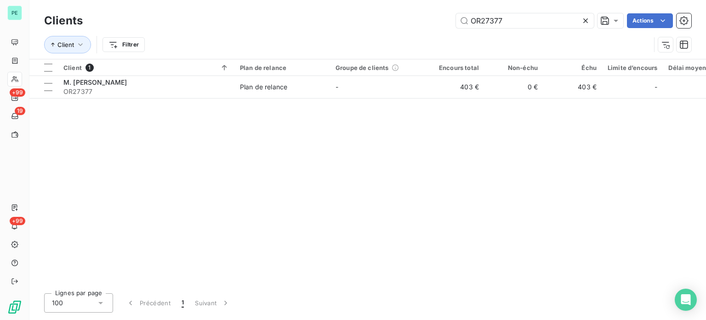
drag, startPoint x: 526, startPoint y: 19, endPoint x: 377, endPoint y: 18, distance: 149.0
click at [378, 18] on div "OR27377 Actions" at bounding box center [393, 20] width 598 height 15
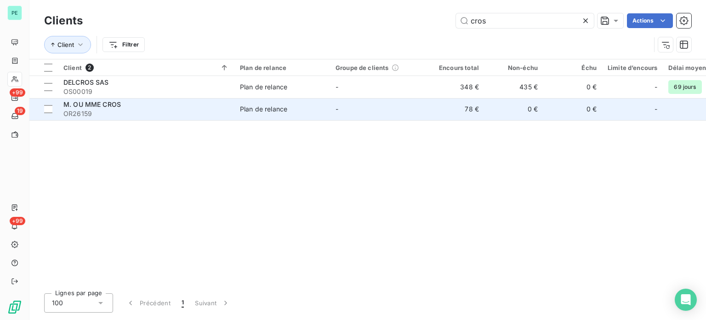
type input "cros"
click at [378, 106] on td "-" at bounding box center [378, 109] width 96 height 22
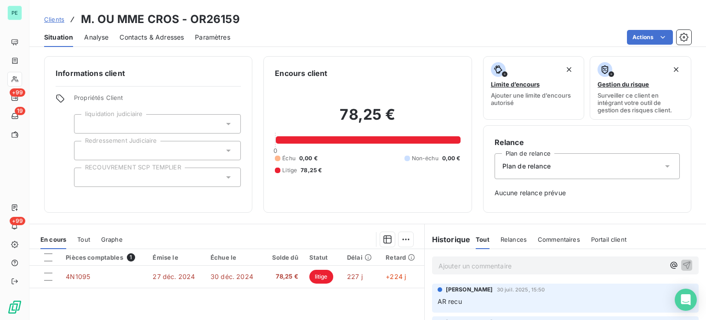
click at [515, 165] on span "Plan de relance" at bounding box center [527, 165] width 48 height 9
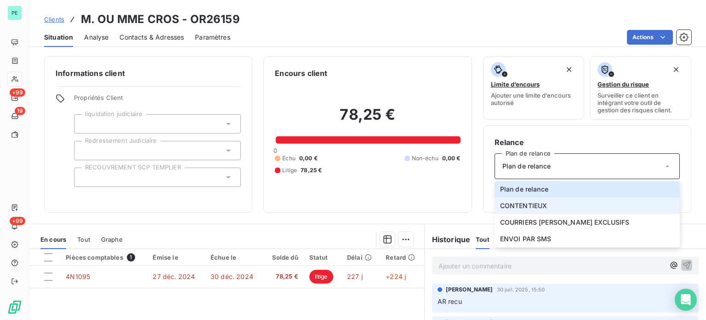
click at [519, 206] on span "CONTENTIEUX" at bounding box center [523, 205] width 47 height 9
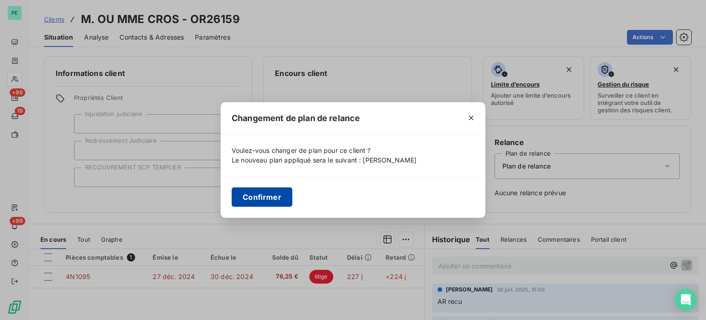
click at [275, 196] on button "Confirmer" at bounding box center [262, 196] width 61 height 19
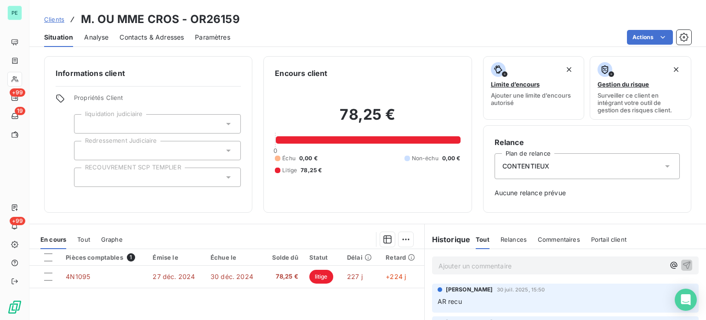
scroll to position [46, 0]
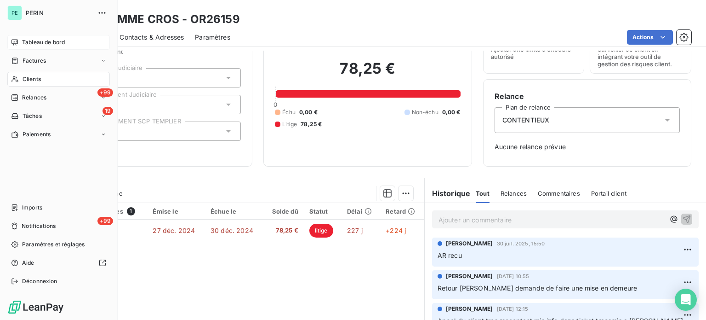
click at [26, 37] on div "Tableau de bord" at bounding box center [58, 42] width 103 height 15
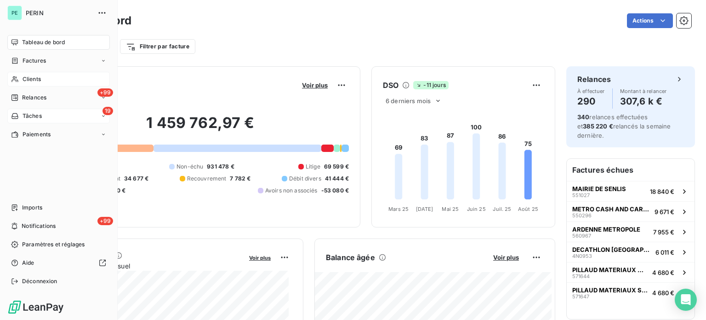
click at [42, 115] on div "19 Tâches" at bounding box center [58, 116] width 103 height 15
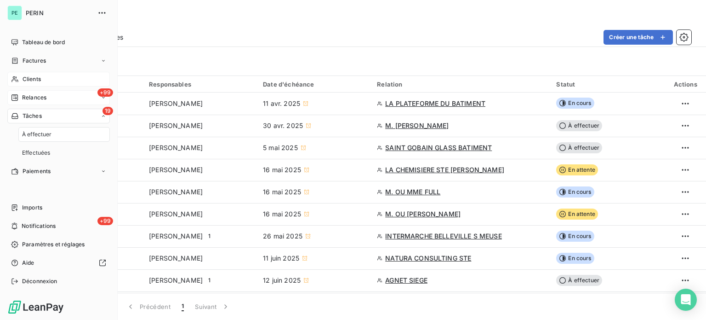
click at [40, 97] on span "Relances" at bounding box center [34, 97] width 24 height 8
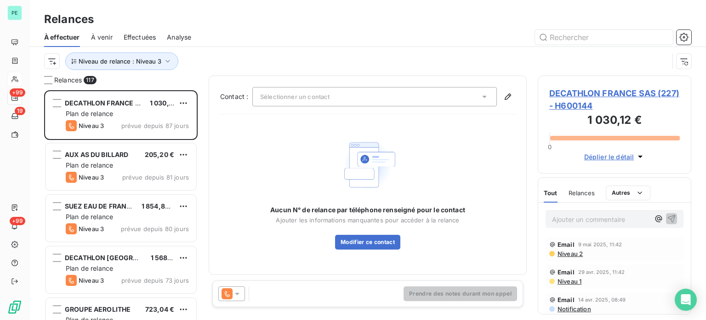
scroll to position [223, 146]
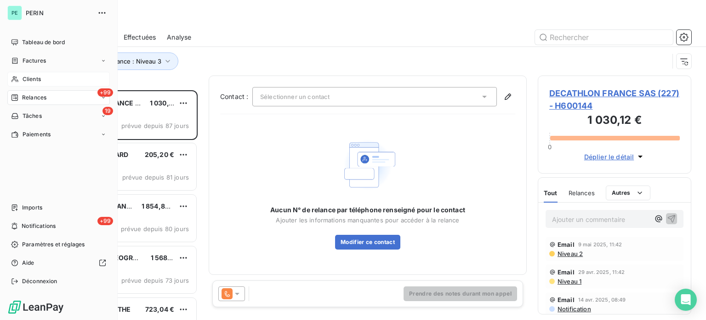
click at [31, 79] on span "Clients" at bounding box center [32, 79] width 18 height 8
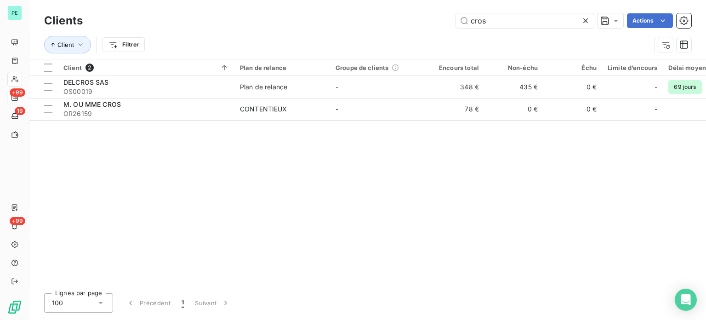
drag, startPoint x: 490, startPoint y: 20, endPoint x: 425, endPoint y: 20, distance: 65.3
click at [425, 20] on div "cros Actions" at bounding box center [393, 20] width 598 height 15
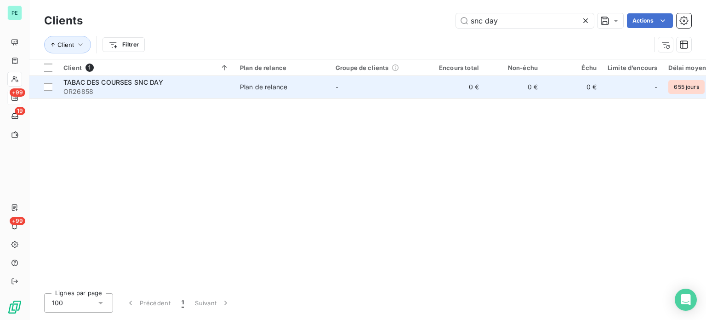
type input "snc day"
click at [312, 95] on td "Plan de relance" at bounding box center [283, 87] width 96 height 22
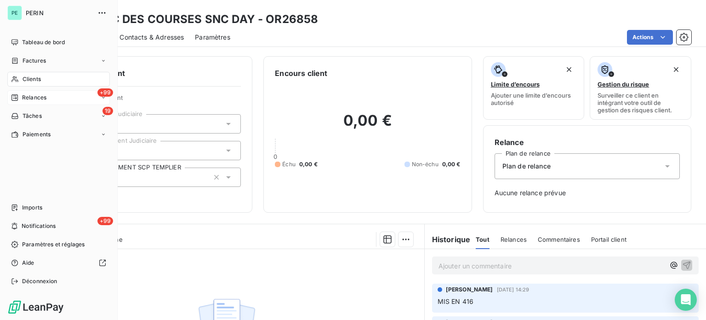
drag, startPoint x: 33, startPoint y: 78, endPoint x: 46, endPoint y: 88, distance: 16.5
click at [33, 78] on span "Clients" at bounding box center [32, 79] width 18 height 8
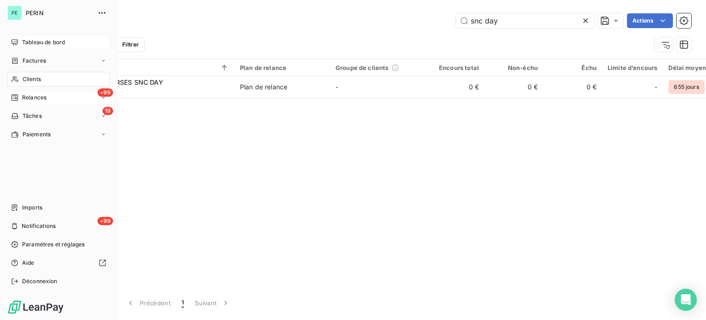
click at [29, 40] on span "Tableau de bord" at bounding box center [43, 42] width 43 height 8
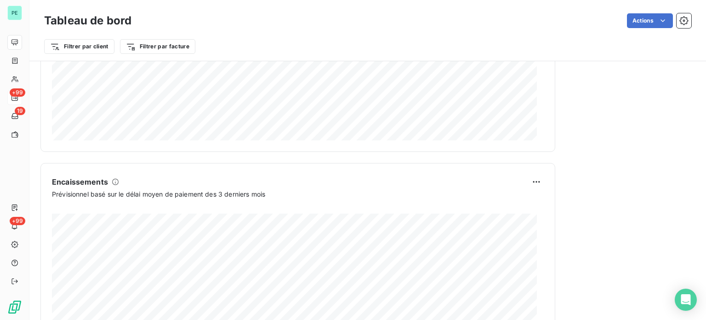
scroll to position [576, 0]
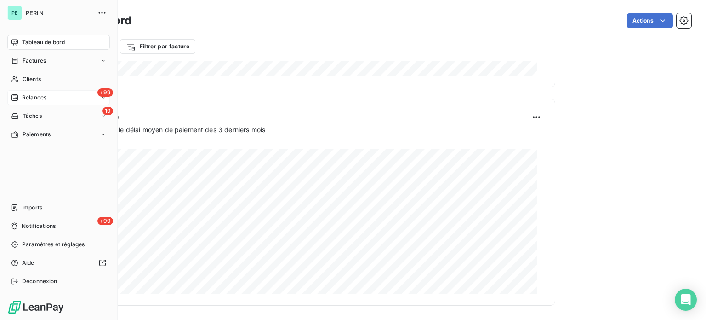
click at [40, 94] on span "Relances" at bounding box center [34, 97] width 24 height 8
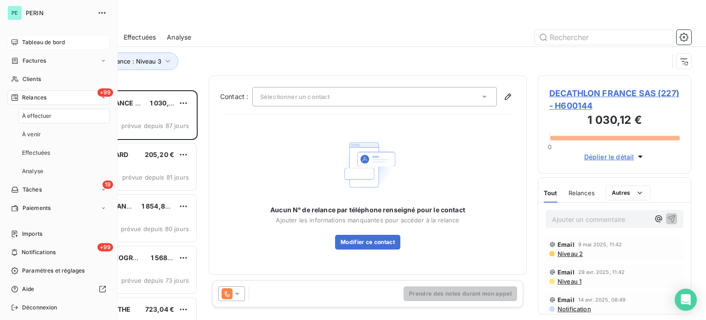
scroll to position [223, 146]
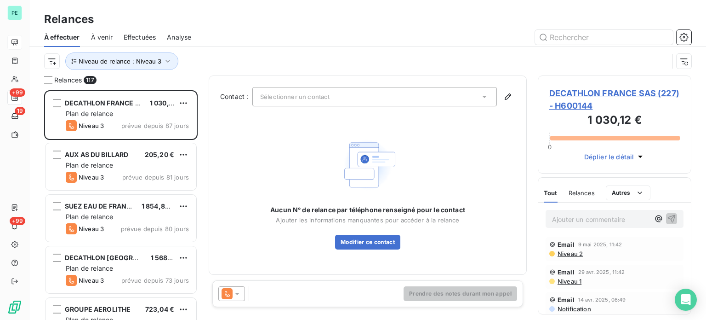
click at [206, 14] on div "Relances" at bounding box center [367, 19] width 677 height 17
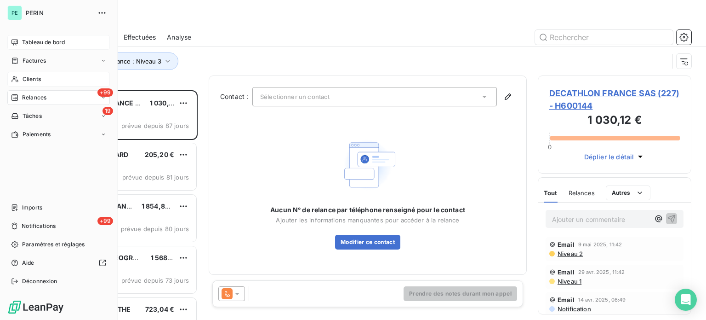
click at [38, 77] on span "Clients" at bounding box center [32, 79] width 18 height 8
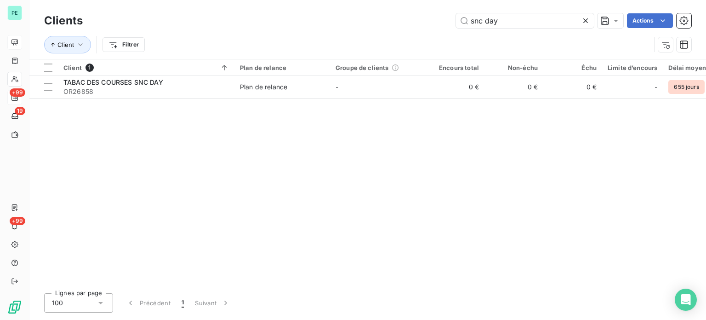
drag, startPoint x: 424, startPoint y: 11, endPoint x: 381, endPoint y: 10, distance: 42.8
click at [381, 10] on div "Clients snc day Actions Client Filtrer" at bounding box center [367, 29] width 677 height 59
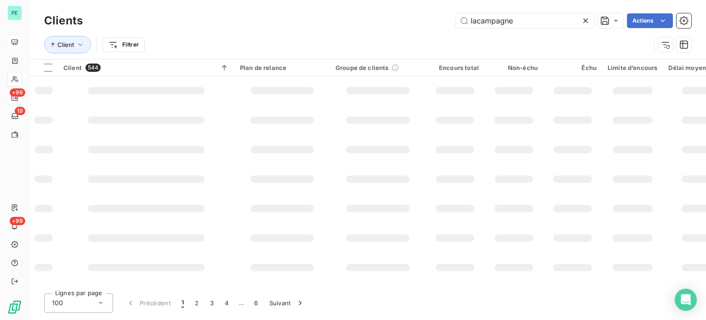
type input "lacampagne"
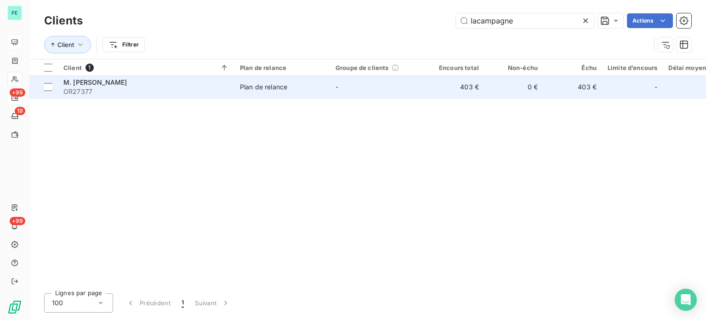
click at [372, 86] on td "-" at bounding box center [378, 87] width 96 height 22
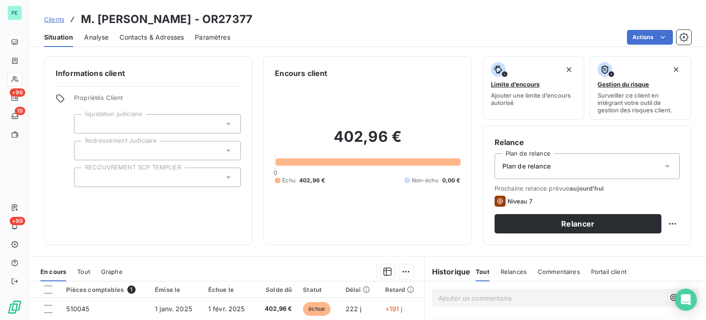
click at [521, 161] on span "Plan de relance" at bounding box center [527, 165] width 48 height 9
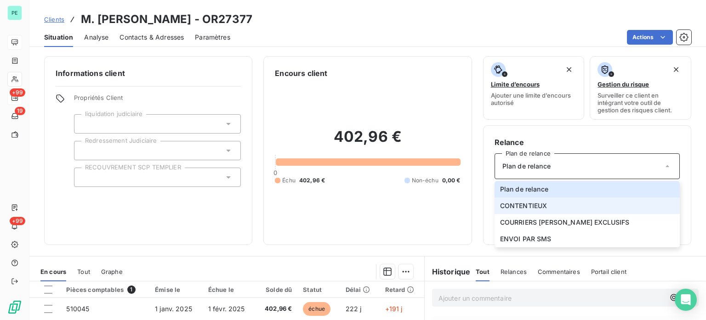
click at [527, 203] on span "CONTENTIEUX" at bounding box center [523, 205] width 47 height 9
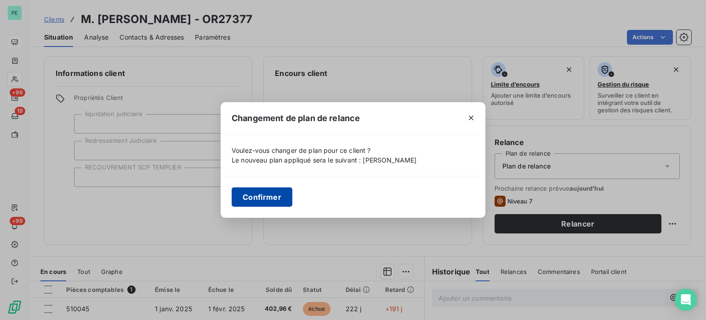
click at [270, 196] on button "Confirmer" at bounding box center [262, 196] width 61 height 19
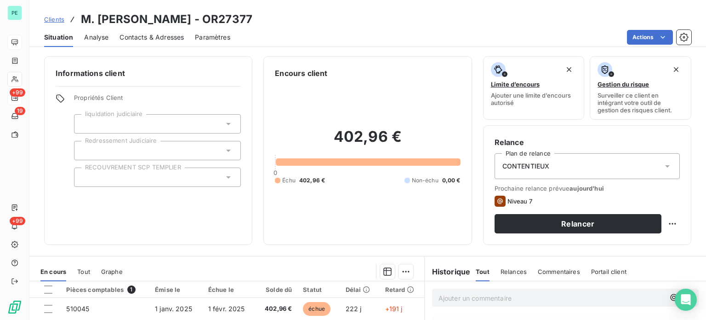
click at [261, 233] on div "Informations client Propriétés Client liquidation judiciaire Redressement Judic…" at bounding box center [367, 150] width 677 height 189
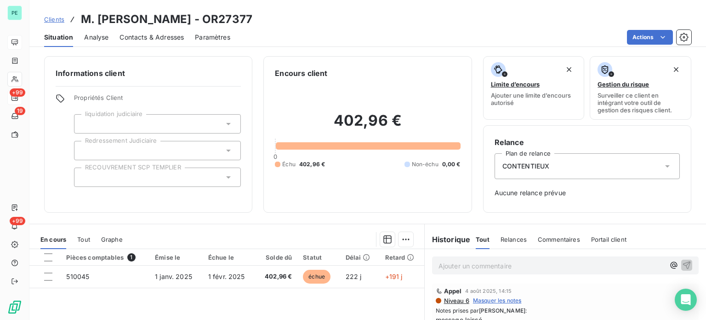
scroll to position [46, 0]
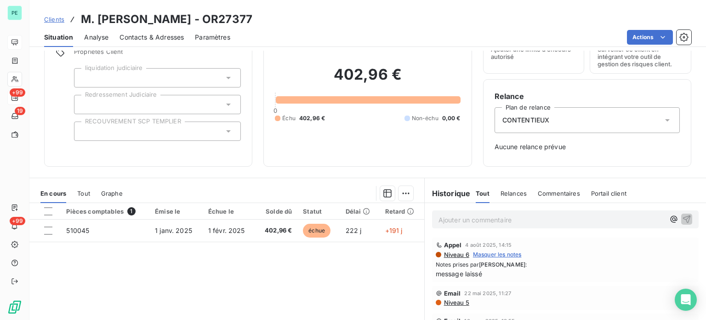
click at [463, 217] on p "Ajouter un commentaire ﻿" at bounding box center [552, 219] width 226 height 11
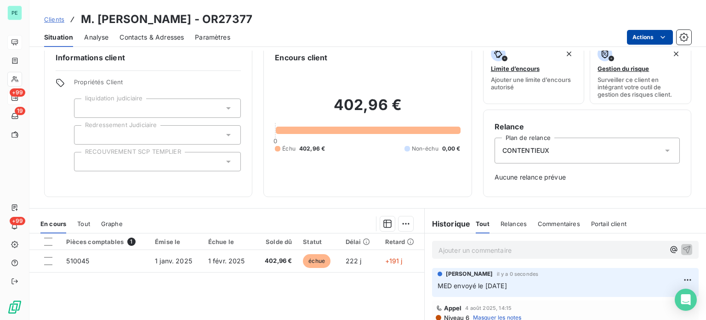
scroll to position [0, 0]
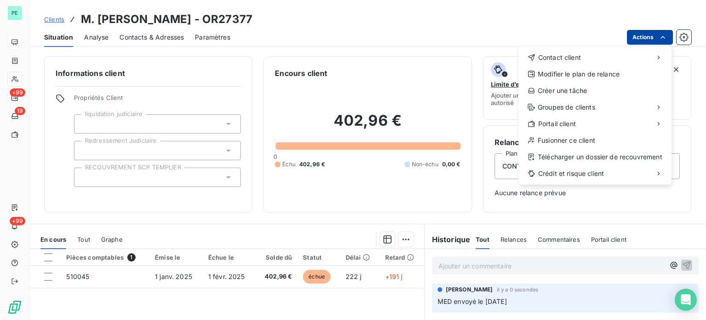
click at [646, 31] on html "PE +99 19 +99 Clients M. [PERSON_NAME] - OR27377 Situation Analyse Contacts & A…" at bounding box center [353, 160] width 706 height 320
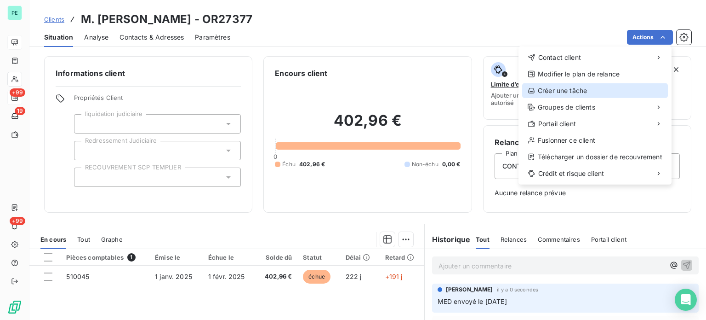
click at [565, 86] on div "Créer une tâche" at bounding box center [595, 90] width 146 height 15
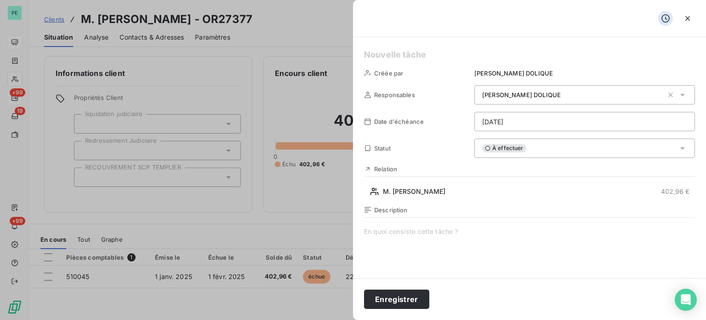
click at [500, 119] on html "PE +99 19 +99 Clients M. [PERSON_NAME] - OR27377 Situation Analyse Contacts & A…" at bounding box center [353, 160] width 706 height 320
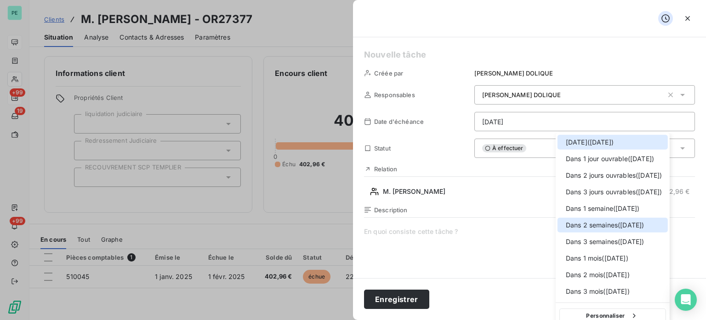
drag, startPoint x: 607, startPoint y: 224, endPoint x: 589, endPoint y: 224, distance: 18.4
click at [607, 224] on span "Dans 2 semaines ( [DATE] )" at bounding box center [605, 224] width 78 height 9
type input "[DATE]"
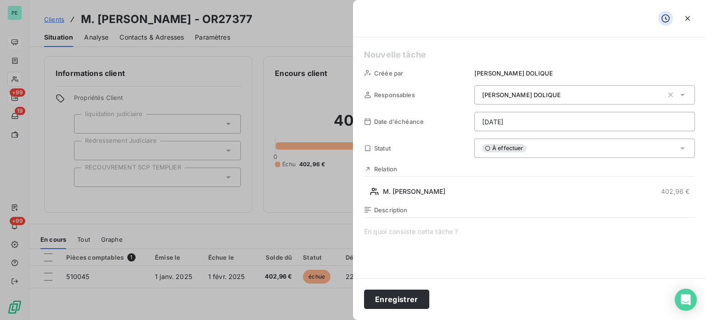
click at [447, 229] on span at bounding box center [529, 315] width 331 height 177
click at [408, 298] on button "Enregistrer" at bounding box center [396, 298] width 65 height 19
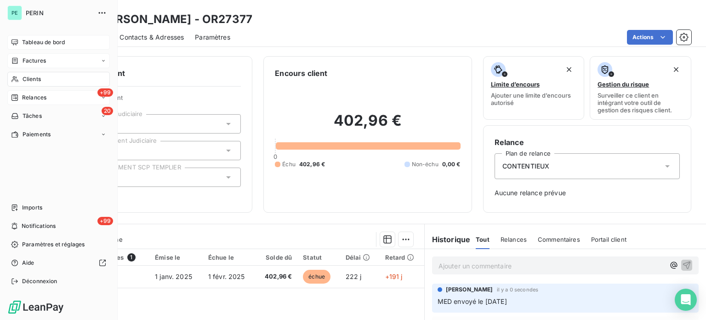
click at [35, 60] on span "Factures" at bounding box center [34, 61] width 23 height 8
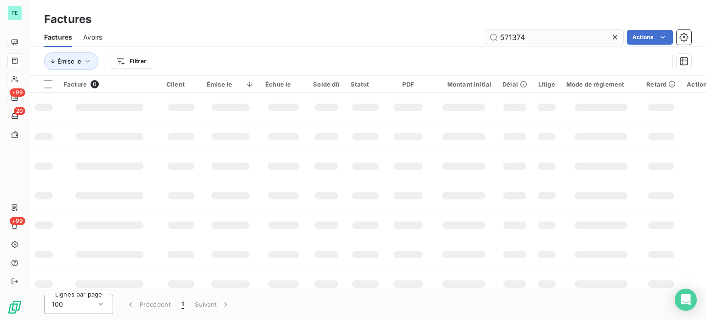
drag, startPoint x: 510, startPoint y: 39, endPoint x: 533, endPoint y: 39, distance: 23.5
click at [533, 39] on input "571374" at bounding box center [555, 37] width 138 height 15
type input "571515"
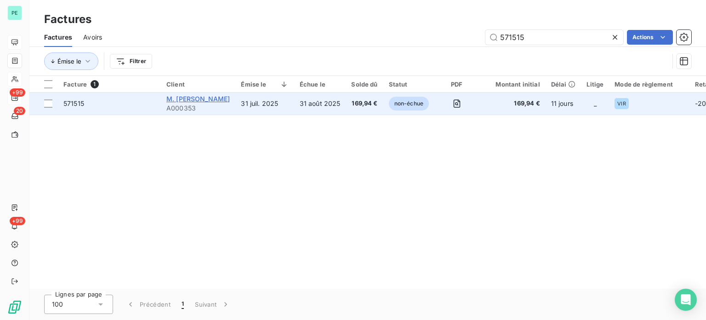
click at [215, 97] on span "M. [PERSON_NAME]" at bounding box center [197, 99] width 63 height 8
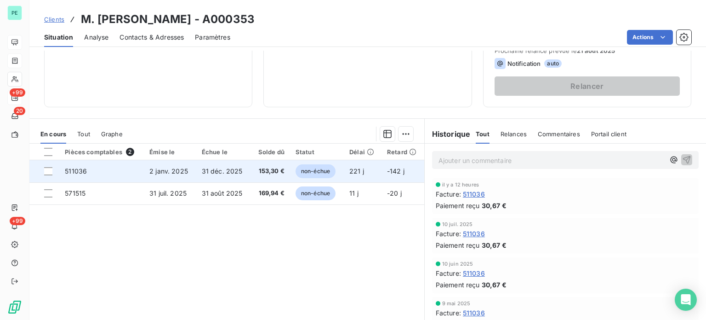
scroll to position [138, 0]
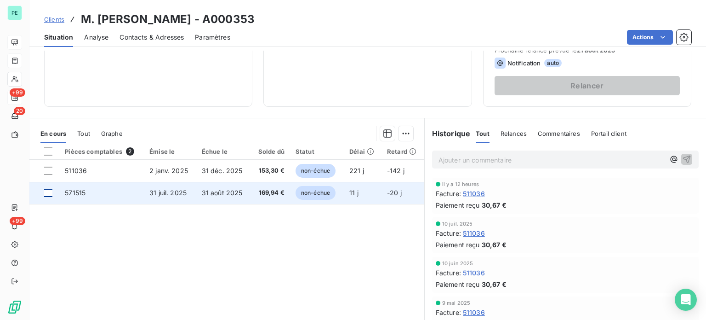
click at [46, 193] on div at bounding box center [48, 193] width 8 height 8
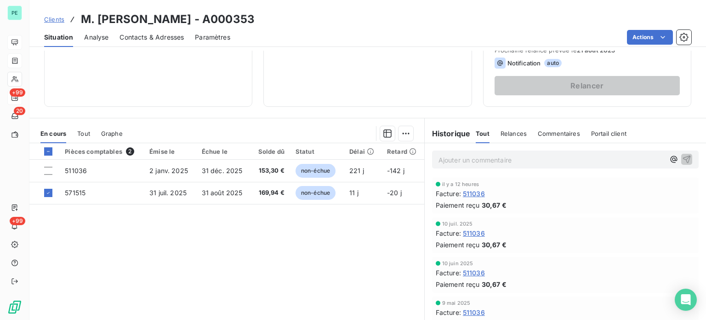
click at [403, 132] on html "PE +99 20 +99 Clients M. [PERSON_NAME] - A000353 Situation Analyse Contacts & A…" at bounding box center [353, 160] width 706 height 320
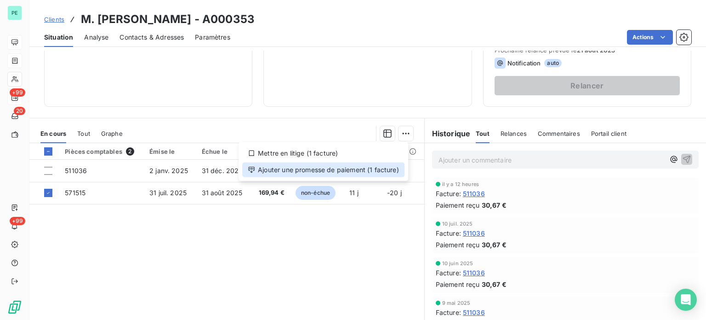
click at [380, 169] on div "Ajouter une promesse de paiement (1 facture)" at bounding box center [323, 169] width 162 height 15
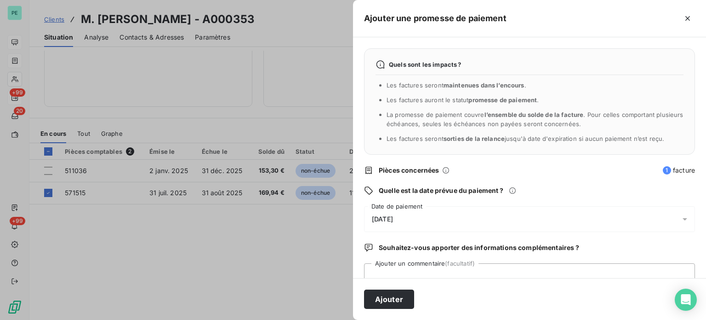
click at [393, 216] on span "[DATE]" at bounding box center [382, 218] width 21 height 7
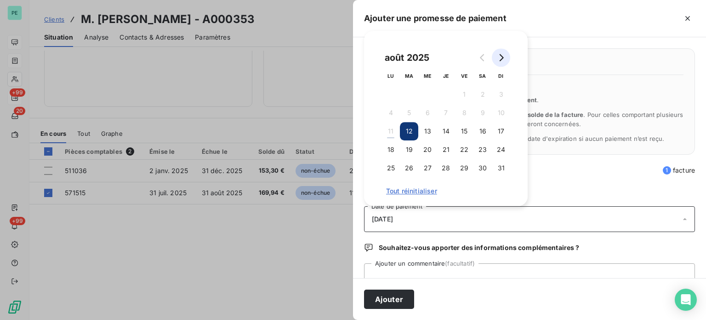
click at [500, 60] on icon "Go to next month" at bounding box center [502, 57] width 4 height 7
click at [410, 168] on button "30" at bounding box center [409, 168] width 18 height 18
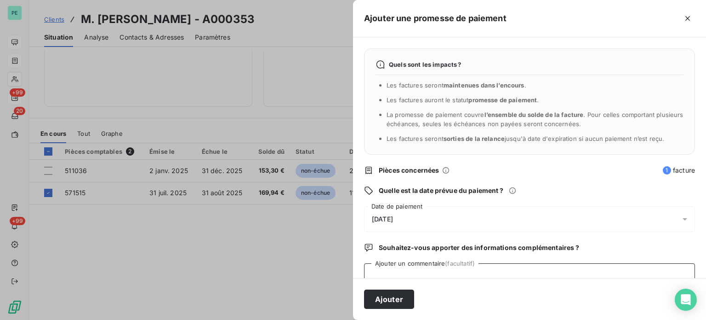
click at [418, 270] on textarea "Ajouter un commentaire (facultatif)" at bounding box center [529, 280] width 331 height 35
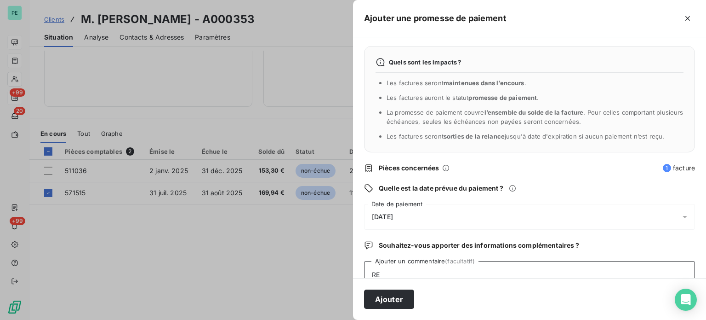
type textarea "R"
type textarea "CHEQUE RECU A CHM"
click at [384, 296] on button "Ajouter" at bounding box center [389, 298] width 50 height 19
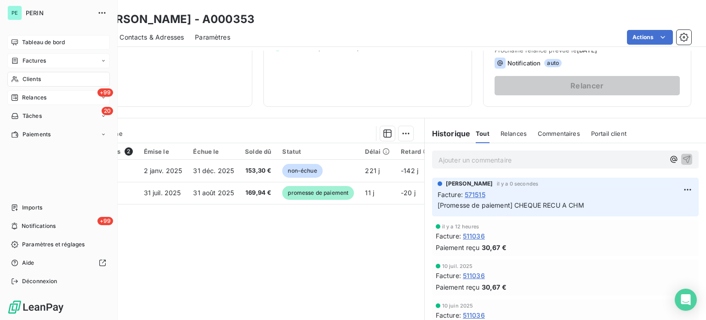
click at [26, 58] on span "Factures" at bounding box center [34, 61] width 23 height 8
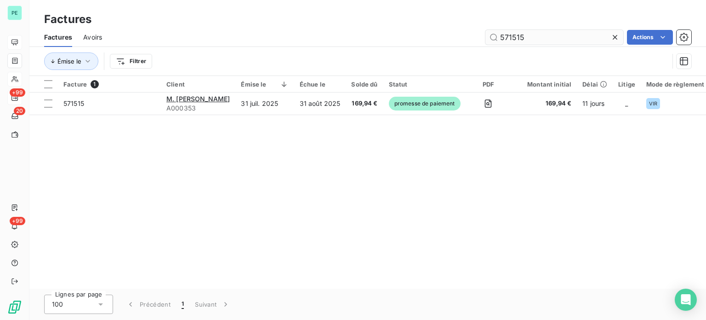
click at [531, 42] on input "571515" at bounding box center [555, 37] width 138 height 15
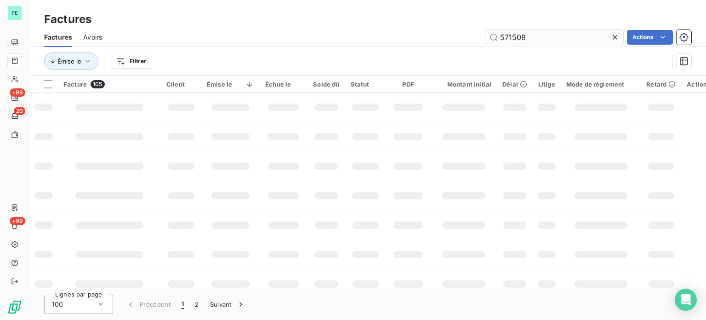
type input "571508"
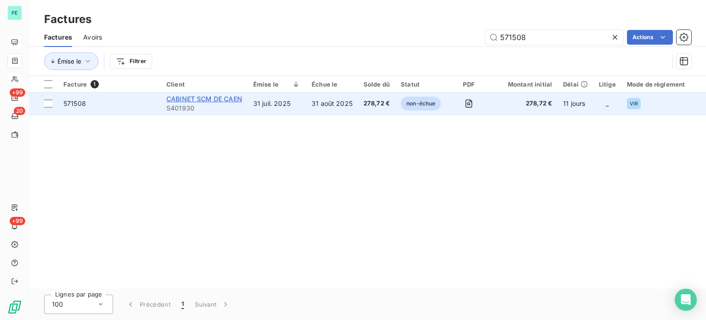
click at [225, 96] on span "CABINET SCM DE CAEN" at bounding box center [204, 99] width 76 height 8
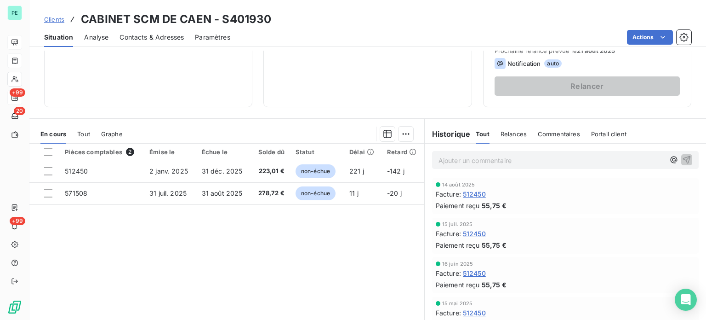
scroll to position [138, 0]
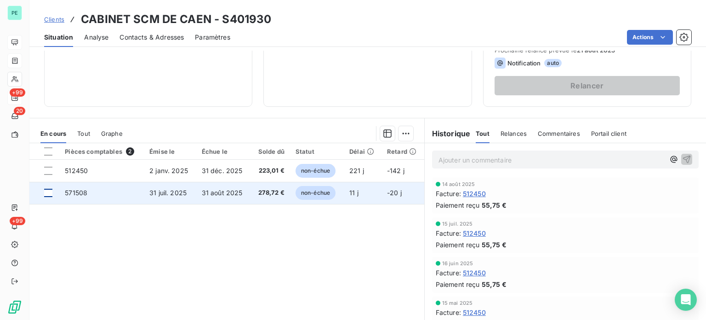
click at [47, 193] on div at bounding box center [48, 193] width 8 height 8
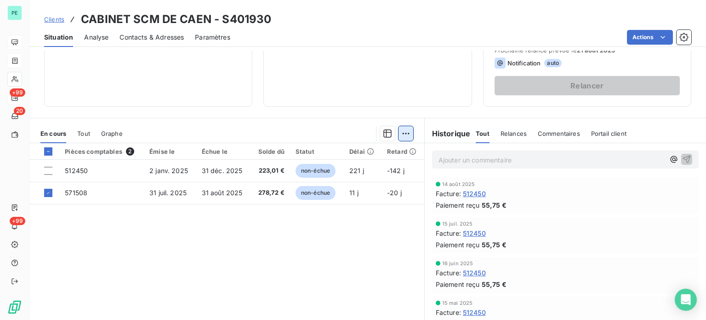
click at [405, 130] on html "PE +99 20 +99 Clients CABINET SCM DE CAEN - S401930 Situation Analyse Contacts …" at bounding box center [353, 160] width 706 height 320
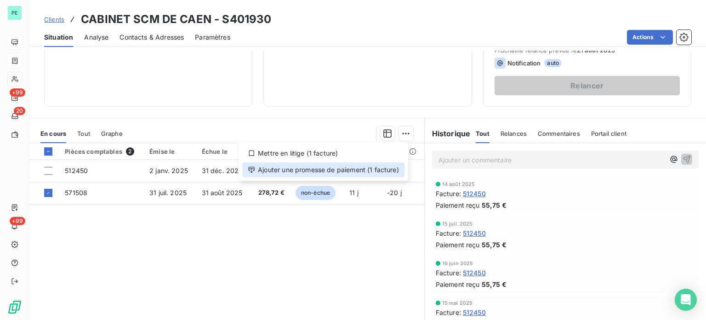
click at [360, 173] on div "Ajouter une promesse de paiement (1 facture)" at bounding box center [323, 169] width 162 height 15
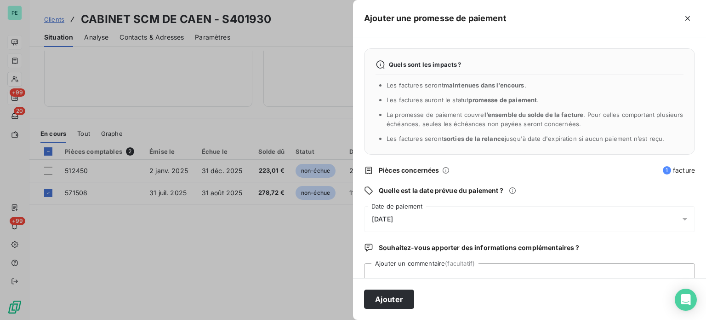
click at [395, 210] on div "[DATE]" at bounding box center [529, 219] width 331 height 26
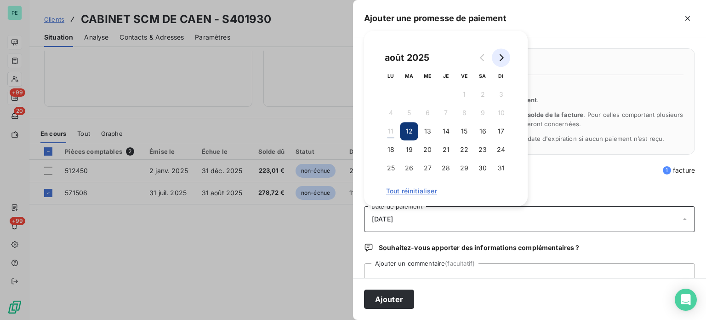
click at [504, 55] on icon "Go to next month" at bounding box center [501, 57] width 7 height 7
click at [412, 168] on button "30" at bounding box center [409, 168] width 18 height 18
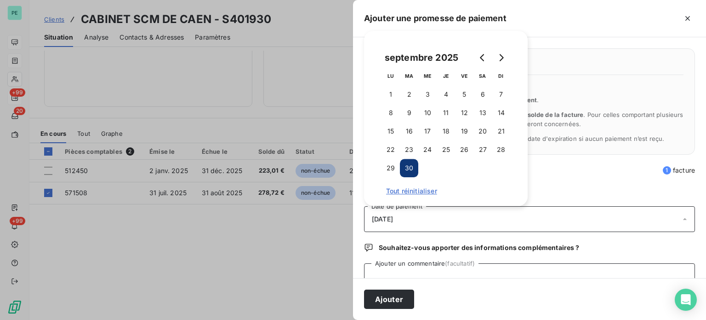
click at [414, 269] on textarea "Ajouter un commentaire (facultatif)" at bounding box center [529, 280] width 331 height 35
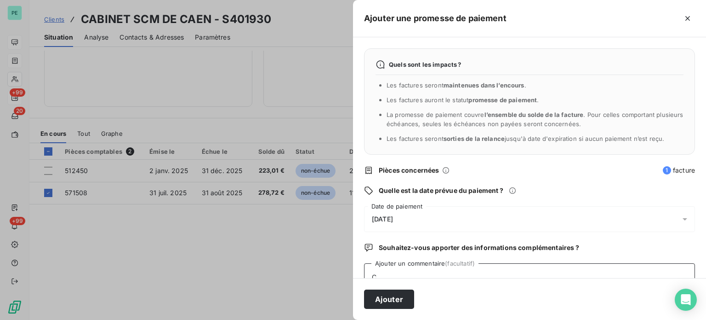
scroll to position [2, 0]
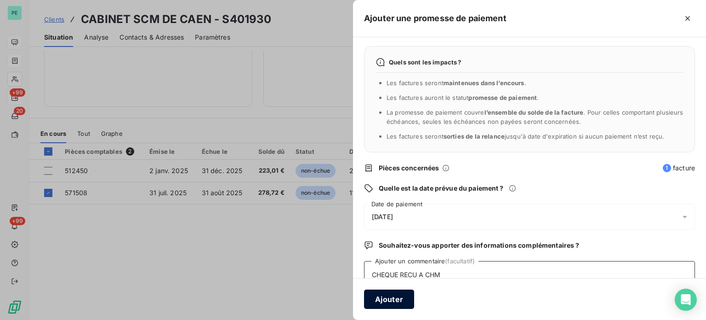
type textarea "CHEQUE RECU A CHM"
click at [398, 300] on button "Ajouter" at bounding box center [389, 298] width 50 height 19
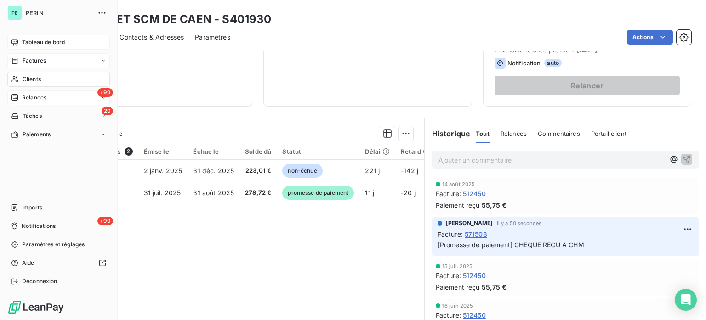
click at [28, 35] on div "Tableau de bord" at bounding box center [58, 42] width 103 height 15
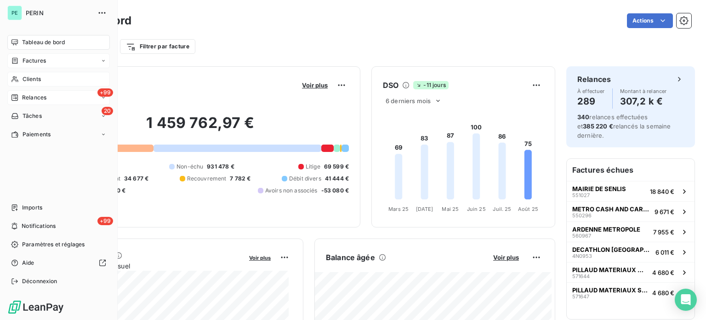
click at [29, 94] on span "Relances" at bounding box center [34, 97] width 24 height 8
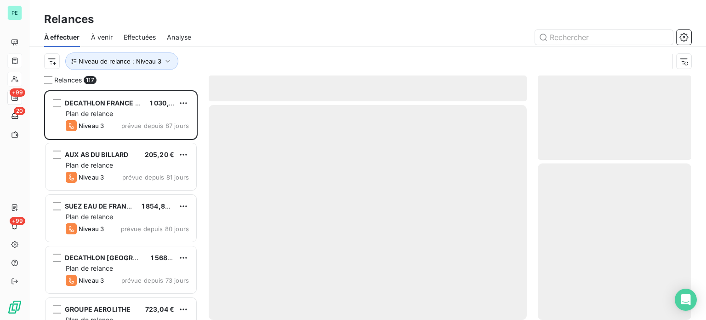
scroll to position [223, 146]
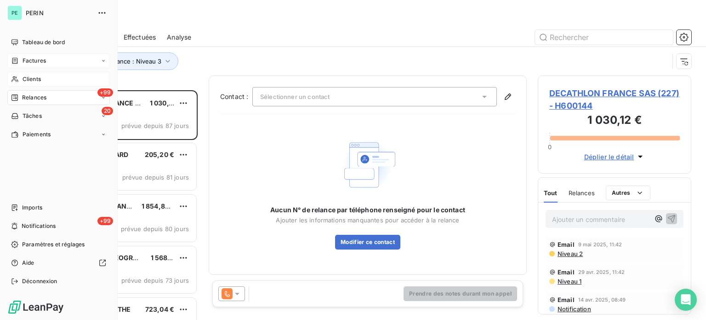
click at [29, 78] on span "Clients" at bounding box center [32, 79] width 18 height 8
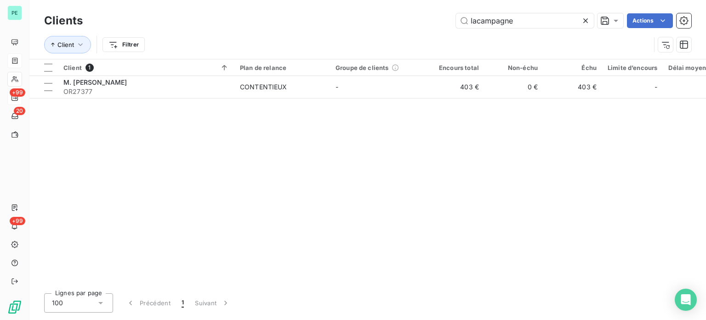
drag, startPoint x: 533, startPoint y: 23, endPoint x: 346, endPoint y: 11, distance: 187.5
click at [346, 11] on div "Clients lacampagne Actions" at bounding box center [367, 20] width 647 height 19
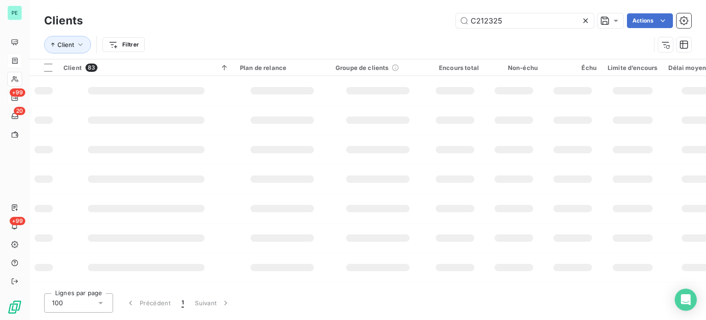
type input "C212325"
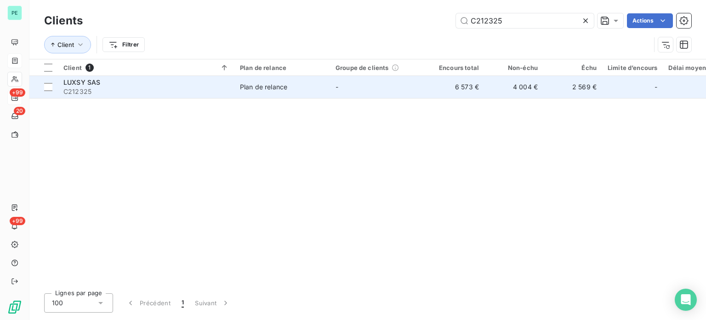
click at [372, 81] on td "-" at bounding box center [378, 87] width 96 height 22
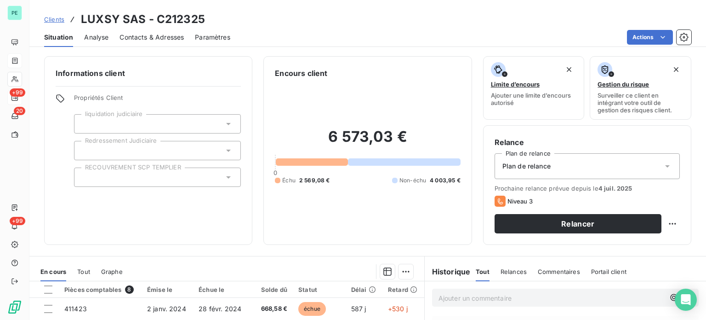
click at [527, 172] on div "Plan de relance" at bounding box center [587, 166] width 185 height 26
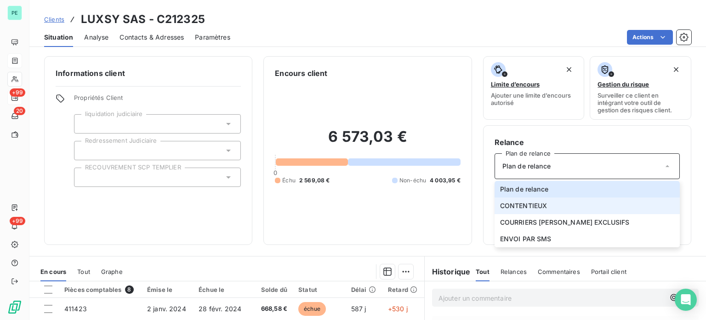
click at [528, 204] on span "CONTENTIEUX" at bounding box center [523, 205] width 47 height 9
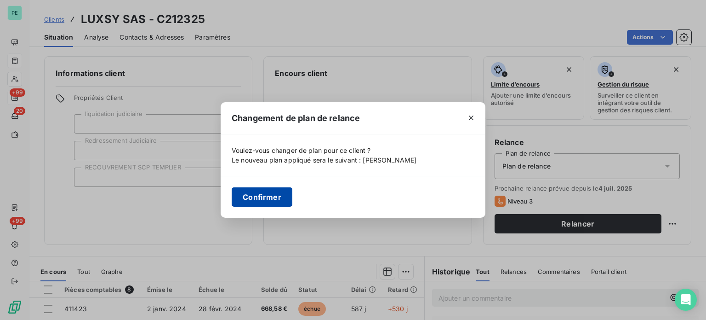
click at [272, 195] on button "Confirmer" at bounding box center [262, 196] width 61 height 19
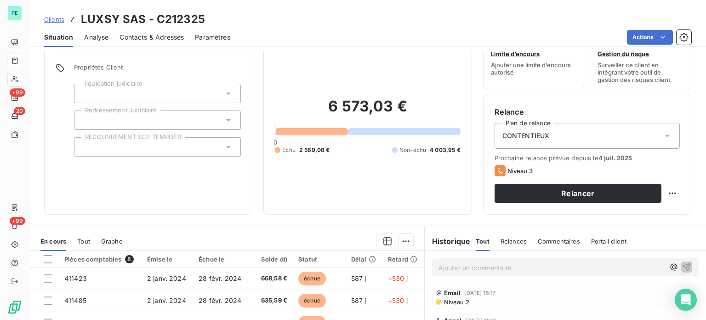
scroll to position [46, 0]
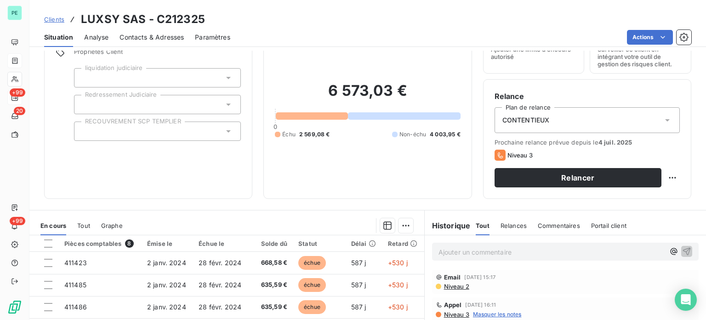
click at [441, 254] on p "Ajouter un commentaire ﻿" at bounding box center [552, 251] width 226 height 11
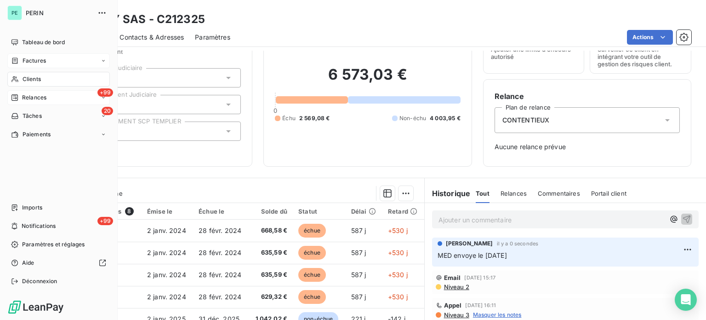
click at [36, 78] on span "Clients" at bounding box center [32, 79] width 18 height 8
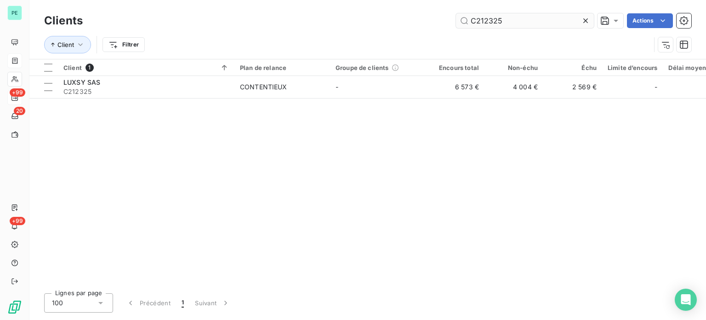
drag, startPoint x: 495, startPoint y: 18, endPoint x: 550, endPoint y: 19, distance: 54.7
click at [549, 19] on input "C212325" at bounding box center [525, 20] width 138 height 15
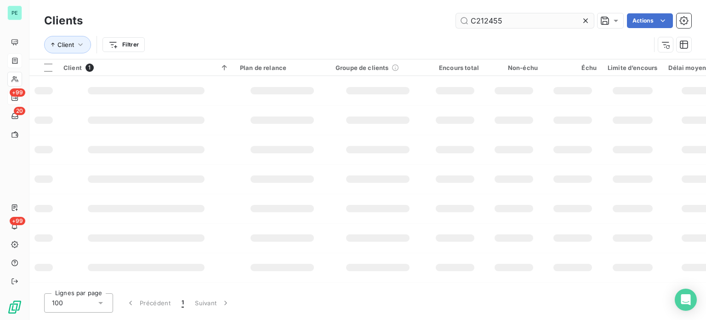
type input "C212455"
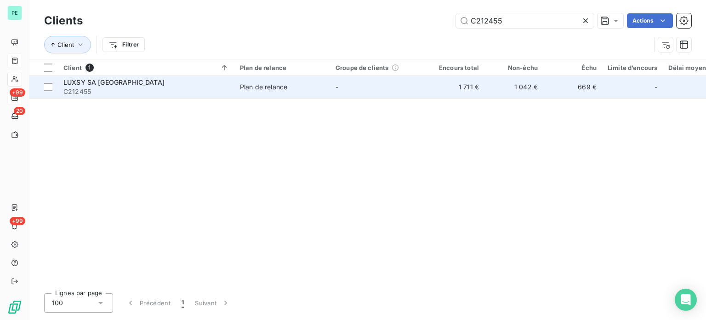
click at [547, 90] on td "669 €" at bounding box center [573, 87] width 59 height 22
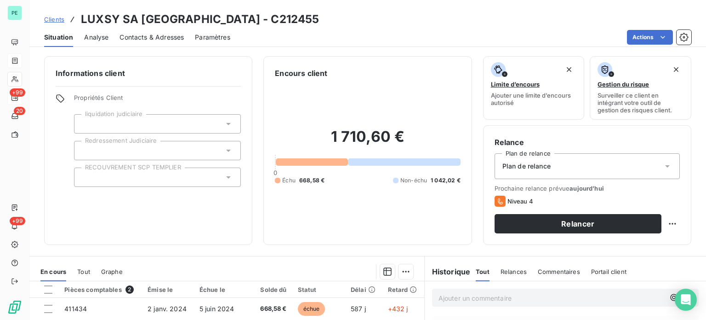
click at [522, 167] on span "Plan de relance" at bounding box center [527, 165] width 48 height 9
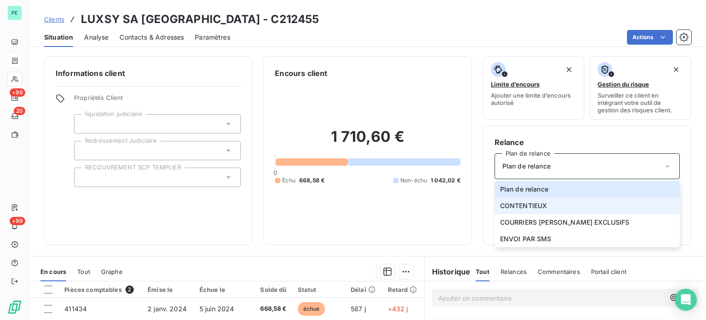
click at [530, 201] on span "CONTENTIEUX" at bounding box center [523, 205] width 47 height 9
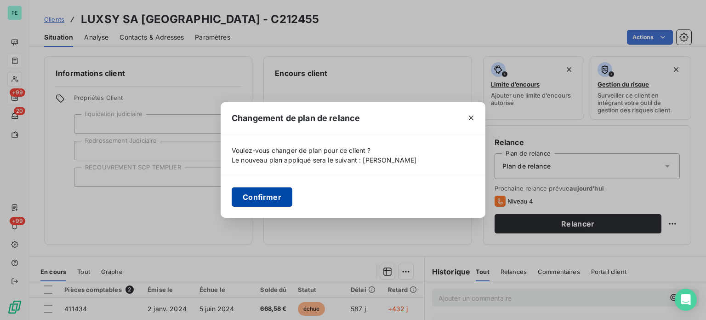
click at [258, 196] on button "Confirmer" at bounding box center [262, 196] width 61 height 19
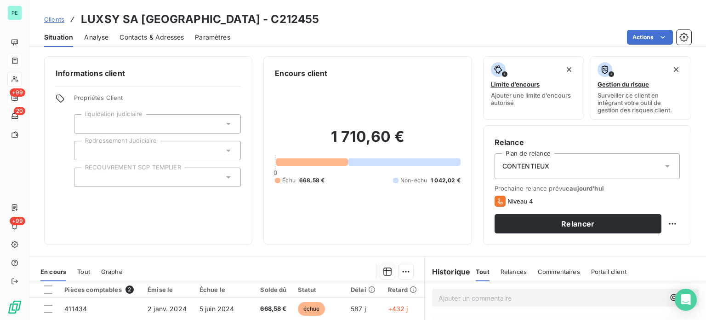
click at [447, 295] on p "Ajouter un commentaire ﻿" at bounding box center [552, 297] width 226 height 11
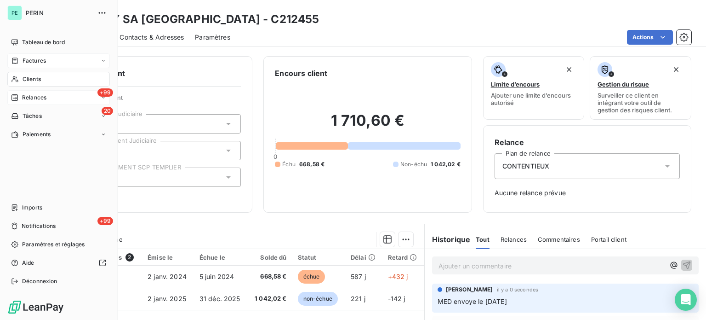
click at [36, 79] on span "Clients" at bounding box center [32, 79] width 18 height 8
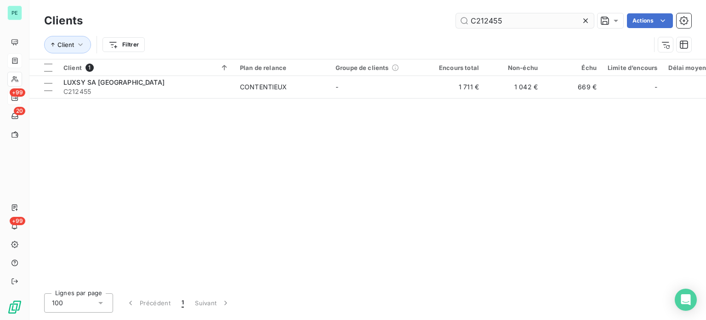
click at [570, 23] on input "C212455" at bounding box center [525, 20] width 138 height 15
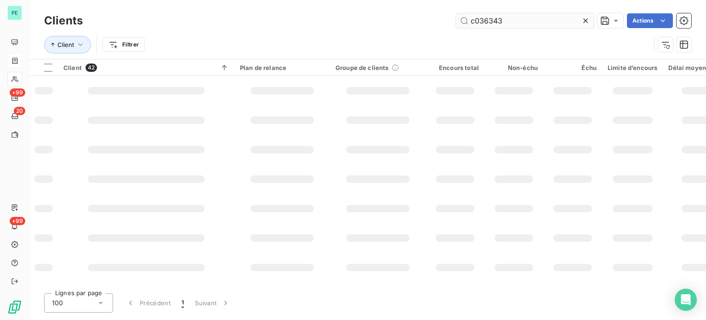
type input "c036343"
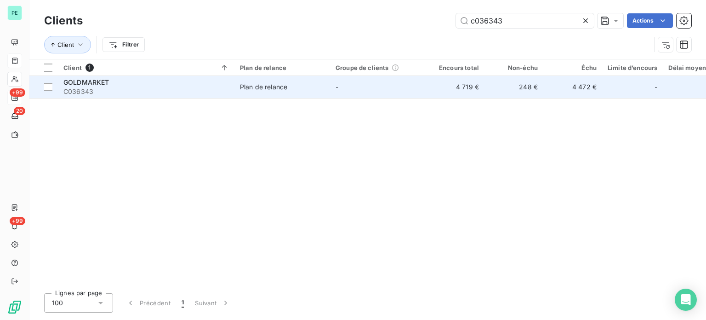
click at [520, 96] on td "248 €" at bounding box center [514, 87] width 59 height 22
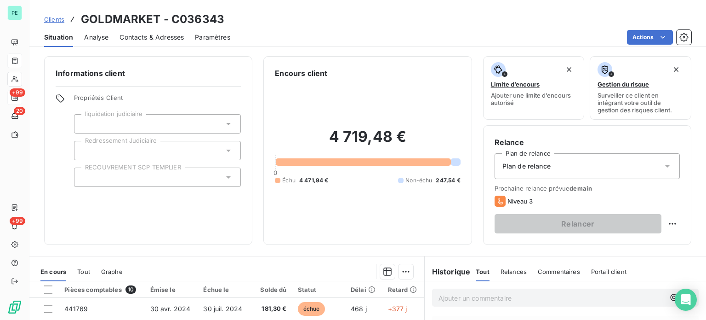
click at [516, 167] on span "Plan de relance" at bounding box center [527, 165] width 48 height 9
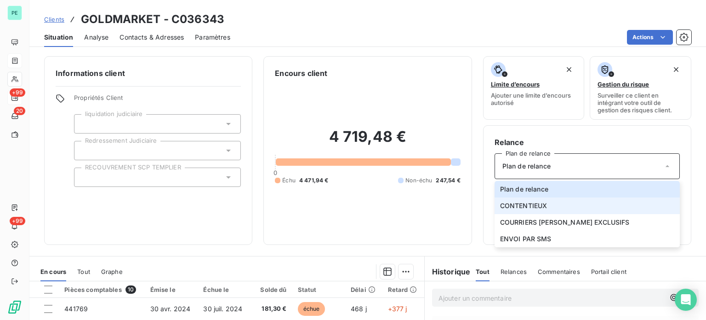
click at [525, 205] on span "CONTENTIEUX" at bounding box center [523, 205] width 47 height 9
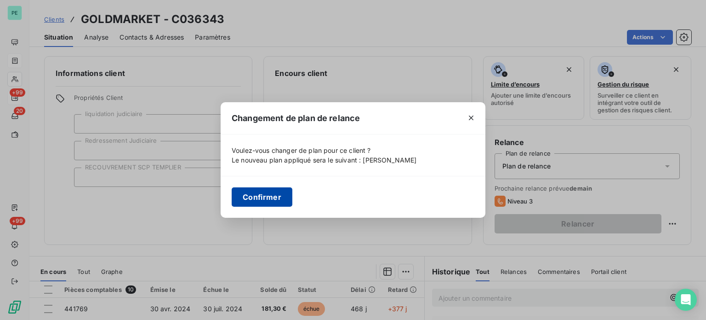
click at [268, 196] on button "Confirmer" at bounding box center [262, 196] width 61 height 19
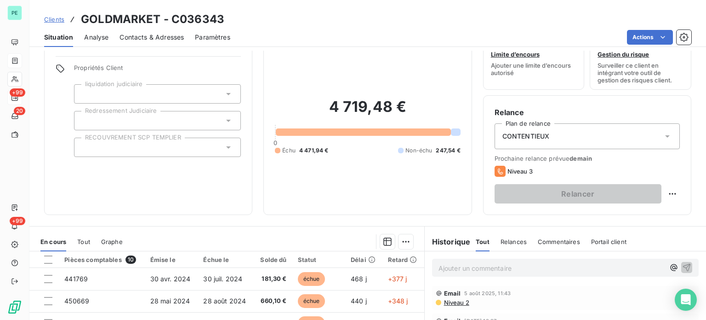
scroll to position [46, 0]
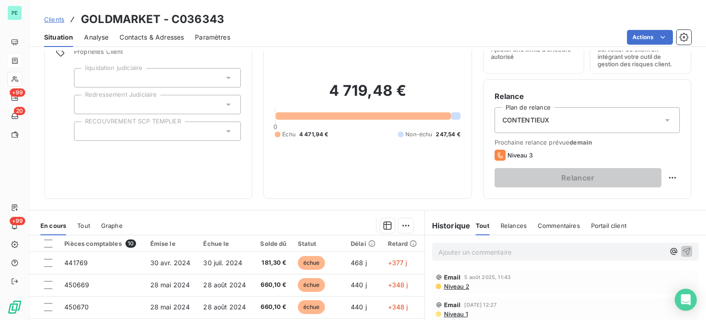
click at [443, 248] on p "Ajouter un commentaire ﻿" at bounding box center [552, 251] width 226 height 11
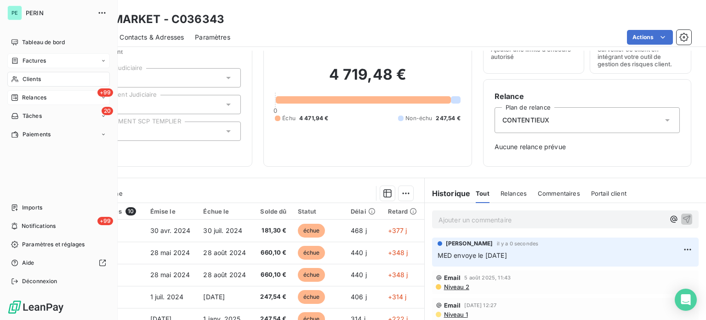
click at [36, 79] on span "Clients" at bounding box center [32, 79] width 18 height 8
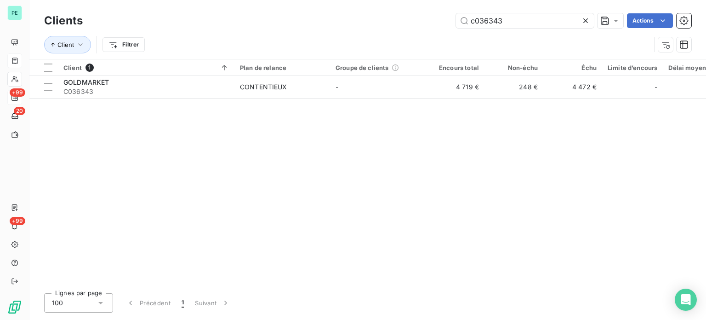
drag, startPoint x: 523, startPoint y: 17, endPoint x: 421, endPoint y: 16, distance: 102.1
click at [422, 17] on div "c036343 Actions" at bounding box center [393, 20] width 598 height 15
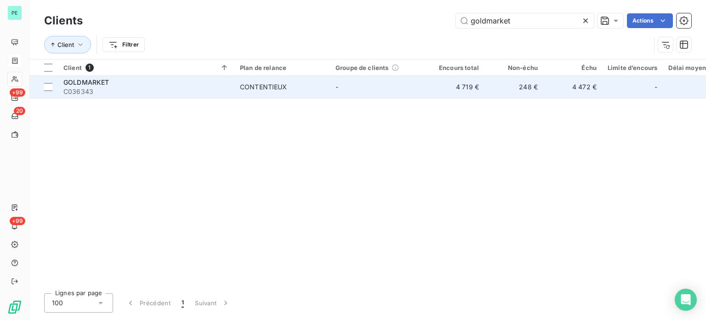
type input "goldmarket"
click at [504, 86] on td "248 €" at bounding box center [514, 87] width 59 height 22
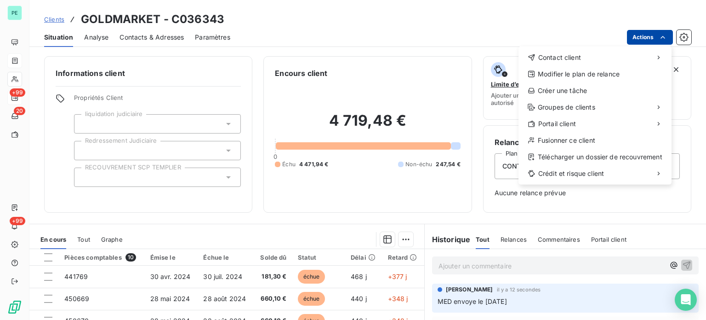
click at [645, 33] on html "PE +99 20 +99 Clients GOLDMARKET - C036343 Situation Analyse Contacts & Adresse…" at bounding box center [353, 160] width 706 height 320
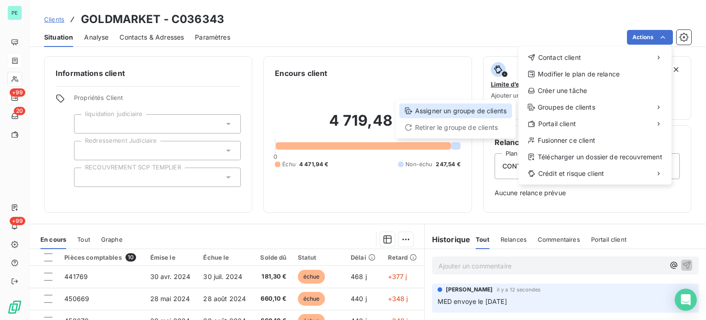
click at [487, 109] on div "Assigner un groupe de clients" at bounding box center [456, 110] width 113 height 15
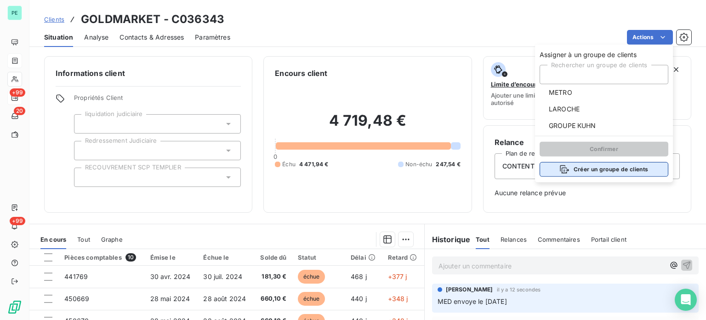
click at [595, 171] on button "Créer un groupe de clients" at bounding box center [604, 169] width 129 height 15
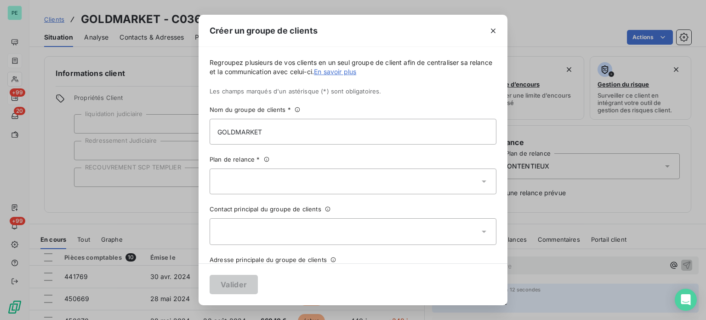
type input "GOLDMARKET"
click at [255, 180] on div at bounding box center [353, 181] width 287 height 26
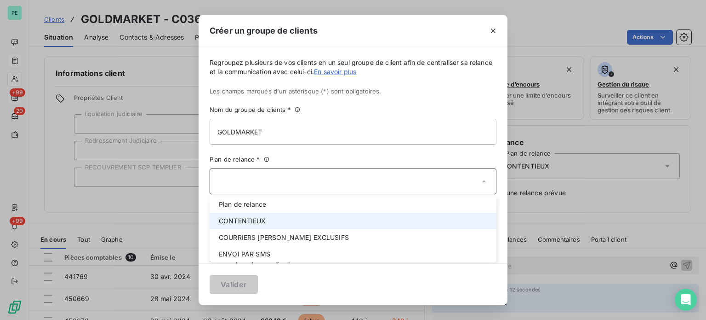
click at [257, 224] on span "CONTENTIEUX" at bounding box center [242, 220] width 47 height 9
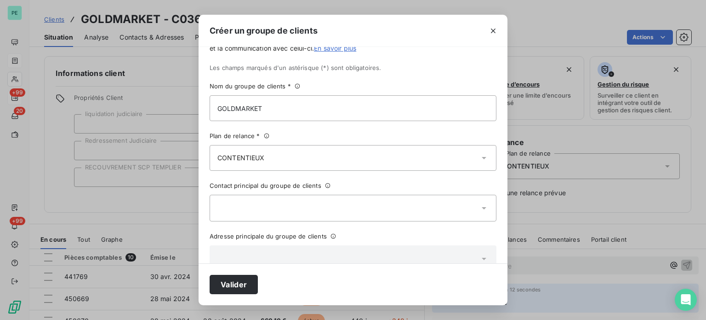
scroll to position [42, 0]
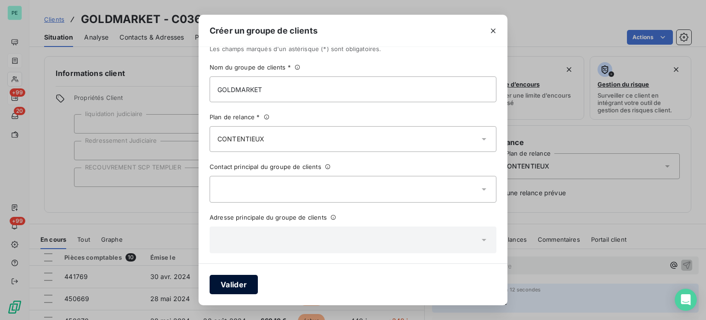
click at [245, 281] on button "Valider" at bounding box center [234, 284] width 48 height 19
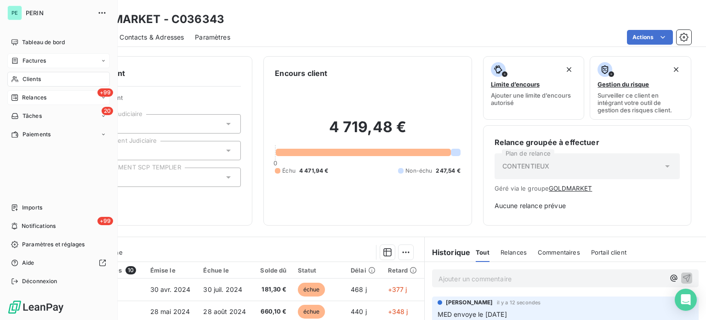
click at [34, 80] on span "Clients" at bounding box center [32, 79] width 18 height 8
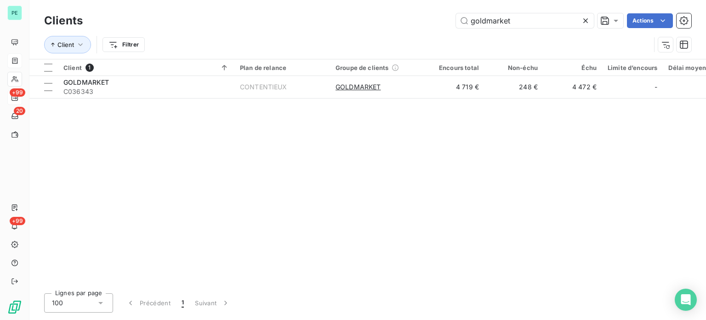
drag, startPoint x: 546, startPoint y: 17, endPoint x: 442, endPoint y: 16, distance: 103.9
click at [442, 16] on div "goldmarket Actions" at bounding box center [393, 20] width 598 height 15
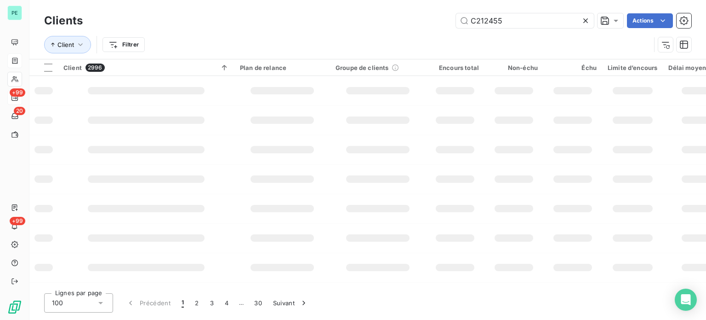
type input "C212455"
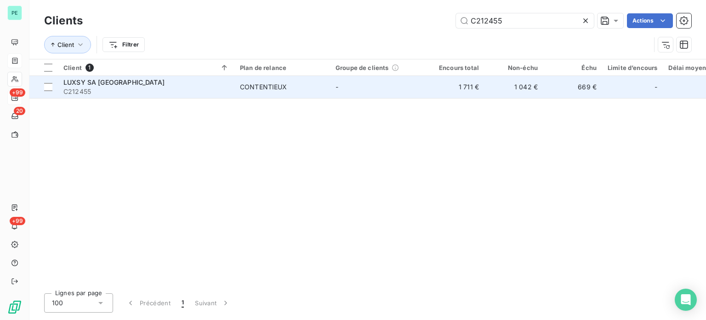
click at [536, 88] on td "1 042 €" at bounding box center [514, 87] width 59 height 22
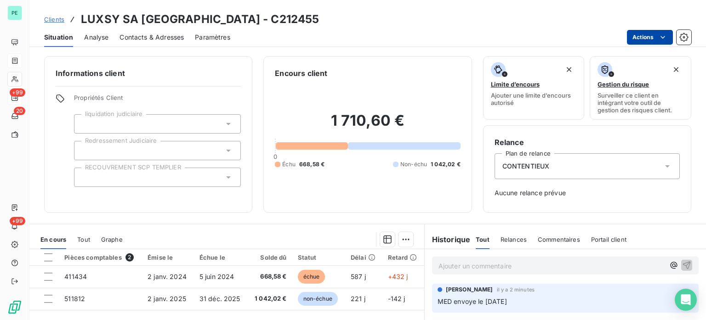
click at [647, 35] on html "PE +99 20 +99 Clients LUXSY SA [GEOGRAPHIC_DATA] - C212455 Situation Analyse Co…" at bounding box center [353, 160] width 706 height 320
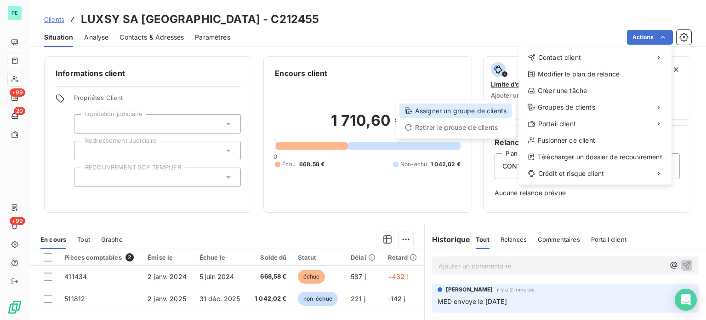
click at [504, 110] on div "Assigner un groupe de clients" at bounding box center [456, 110] width 113 height 15
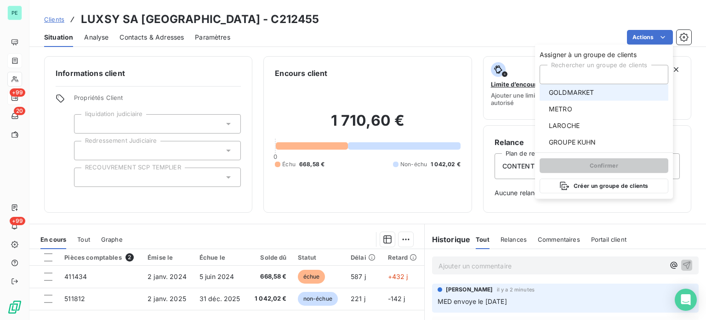
click at [580, 92] on span "GOLDMARKET" at bounding box center [572, 92] width 46 height 9
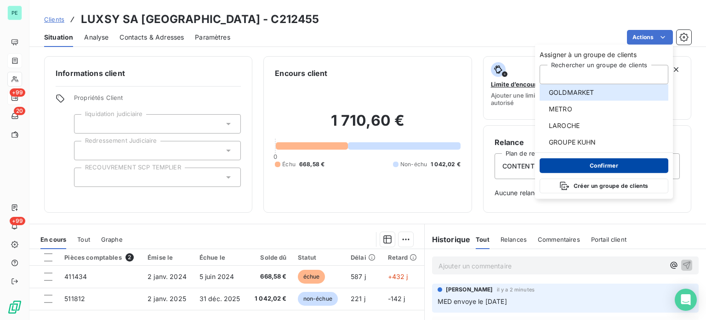
click at [588, 165] on button "Confirmer" at bounding box center [604, 165] width 129 height 15
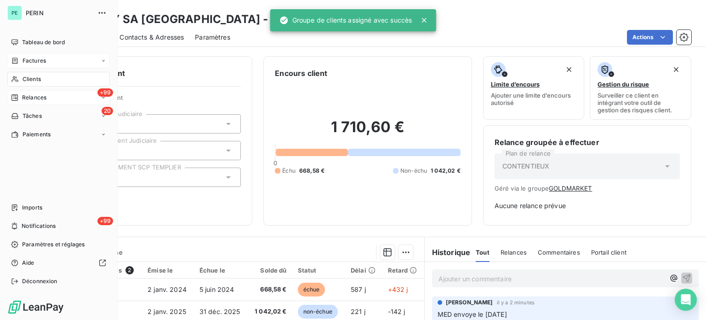
drag, startPoint x: 36, startPoint y: 79, endPoint x: 117, endPoint y: 68, distance: 82.1
click at [36, 79] on span "Clients" at bounding box center [32, 79] width 18 height 8
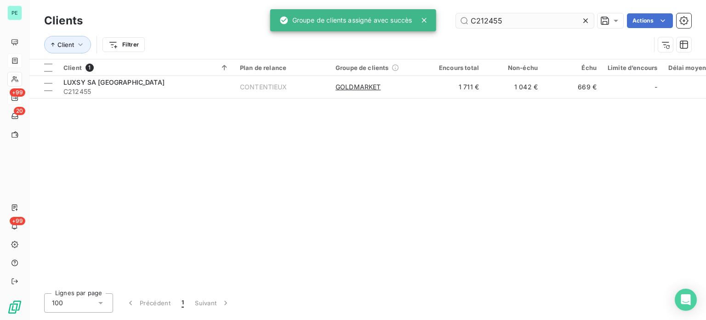
drag, startPoint x: 489, startPoint y: 19, endPoint x: 530, endPoint y: 21, distance: 40.5
click at [530, 21] on input "C212455" at bounding box center [525, 20] width 138 height 15
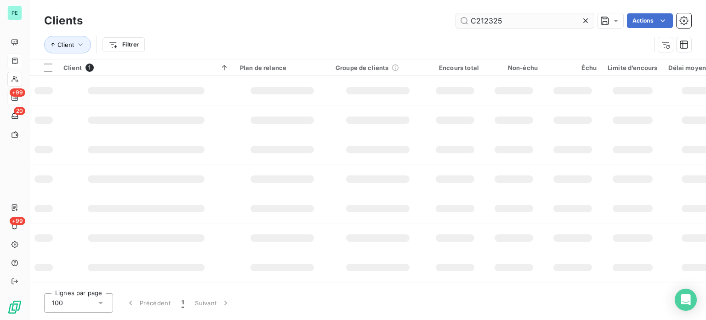
type input "C212325"
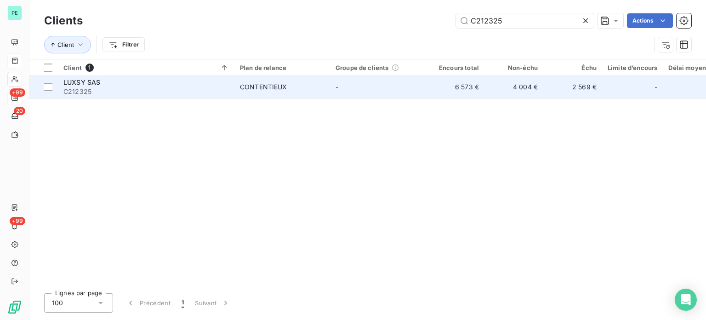
click at [555, 85] on td "2 569 €" at bounding box center [573, 87] width 59 height 22
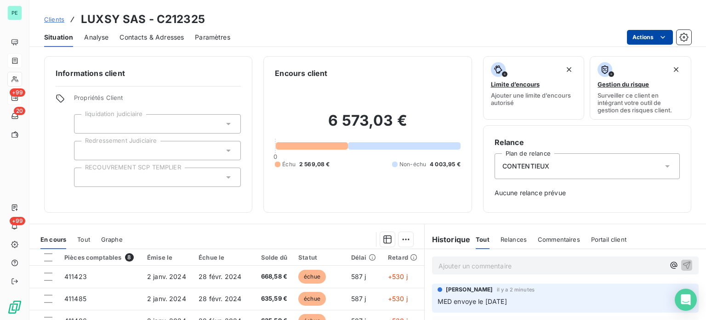
click at [642, 37] on html "PE +99 20 +99 Clients LUXSY SAS - C212325 Situation Analyse Contacts & Adresses…" at bounding box center [353, 160] width 706 height 320
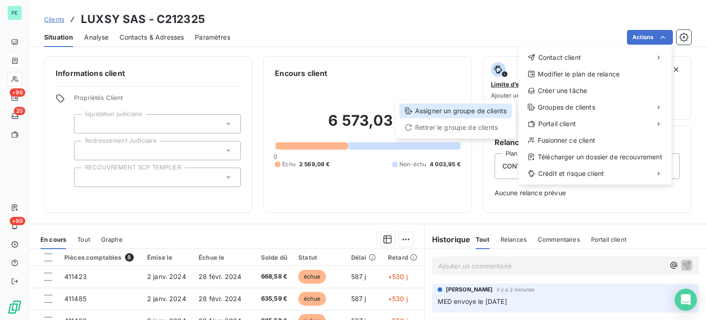
click at [485, 109] on div "Assigner un groupe de clients" at bounding box center [456, 110] width 113 height 15
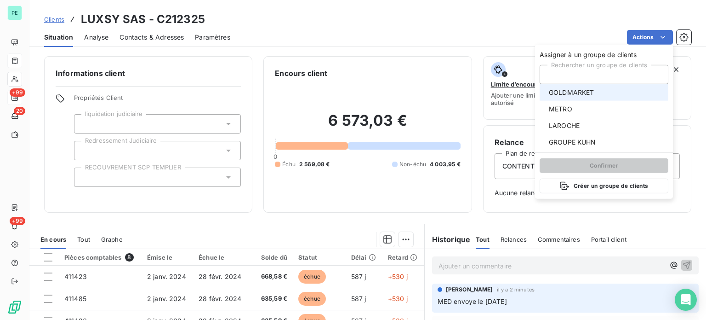
click at [569, 91] on span "GOLDMARKET" at bounding box center [572, 92] width 46 height 9
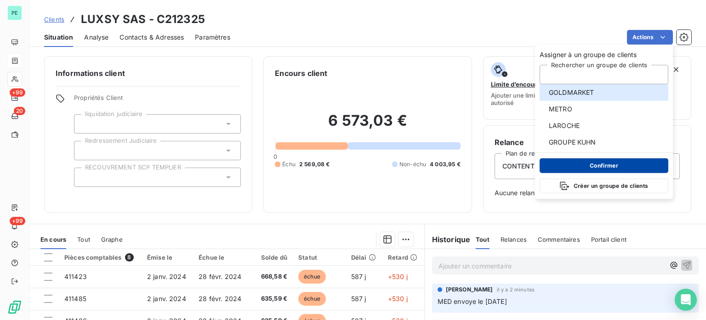
click at [590, 165] on button "Confirmer" at bounding box center [604, 165] width 129 height 15
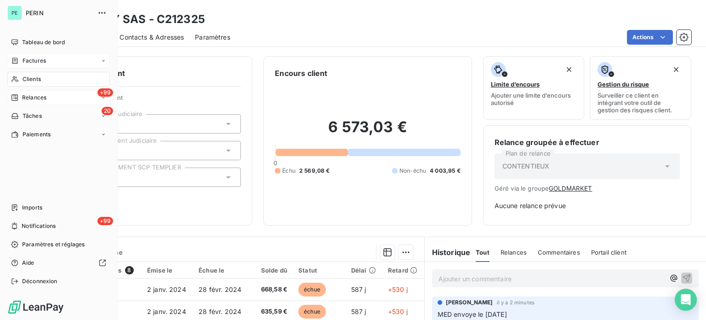
click at [43, 99] on span "Relances" at bounding box center [34, 97] width 24 height 8
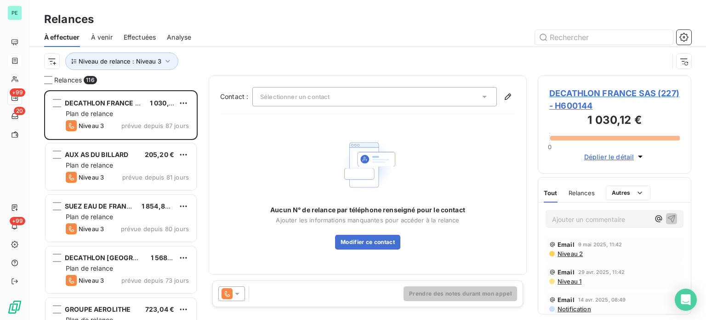
scroll to position [223, 146]
click at [140, 37] on span "Effectuées" at bounding box center [140, 37] width 33 height 9
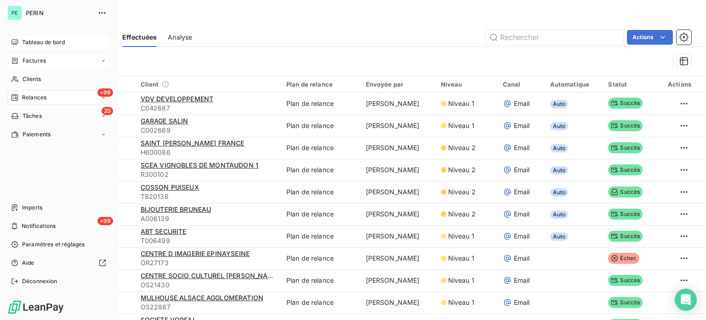
click at [26, 40] on span "Tableau de bord" at bounding box center [43, 42] width 43 height 8
